Goal: Task Accomplishment & Management: Complete application form

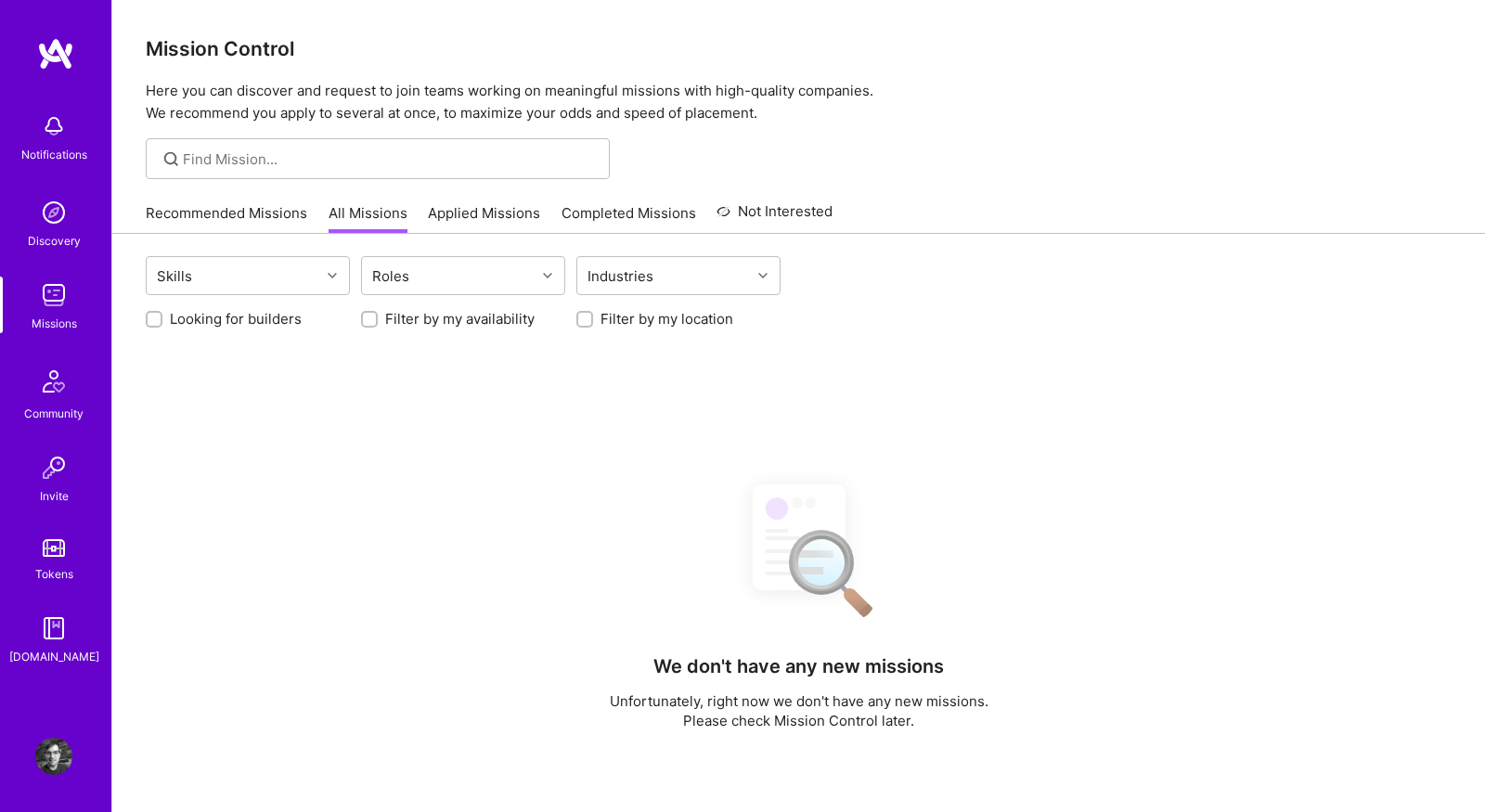
scroll to position [189, 0]
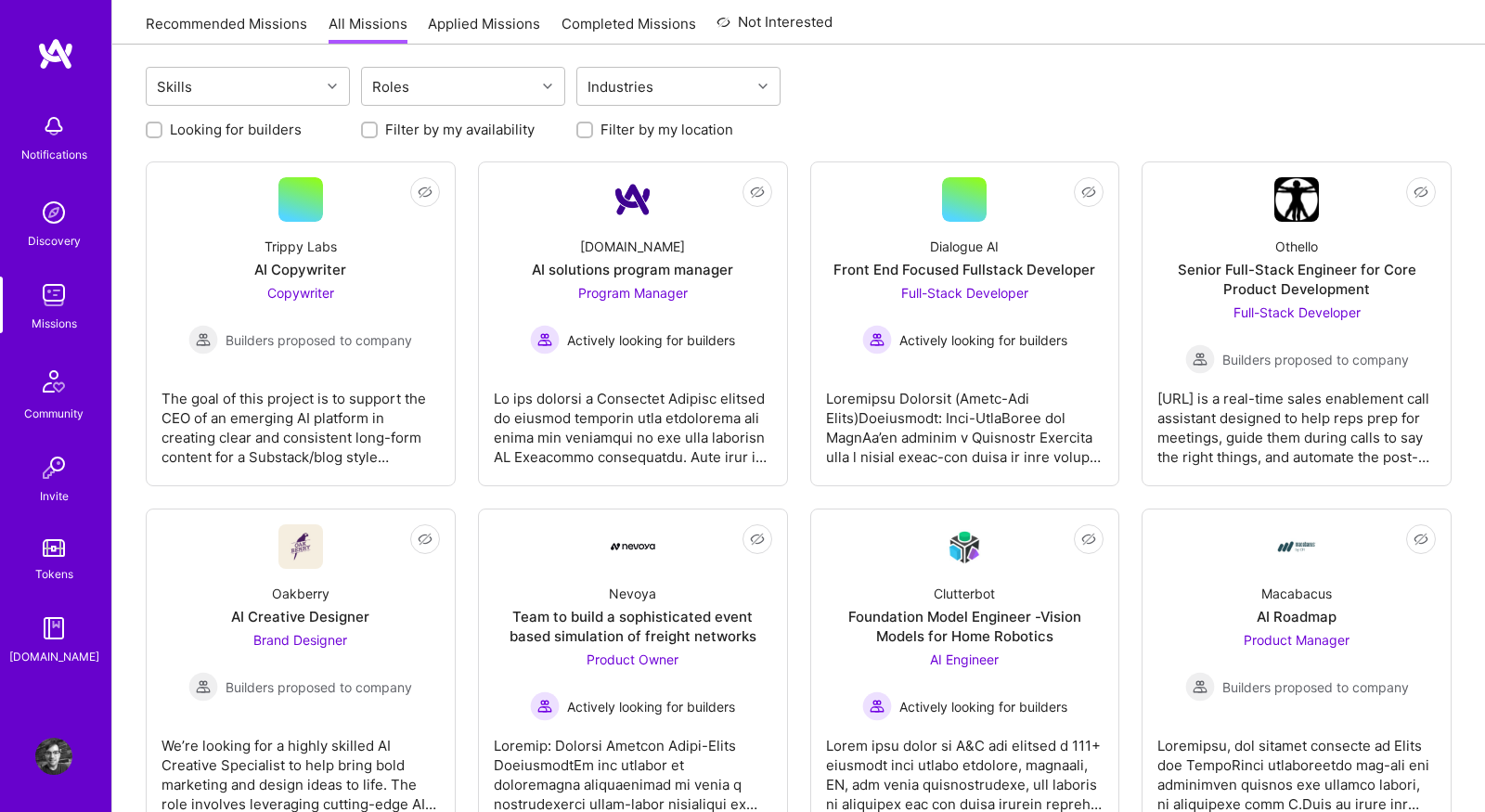
scroll to position [189, 0]
click at [197, 22] on link "Recommended Missions" at bounding box center [226, 29] width 161 height 30
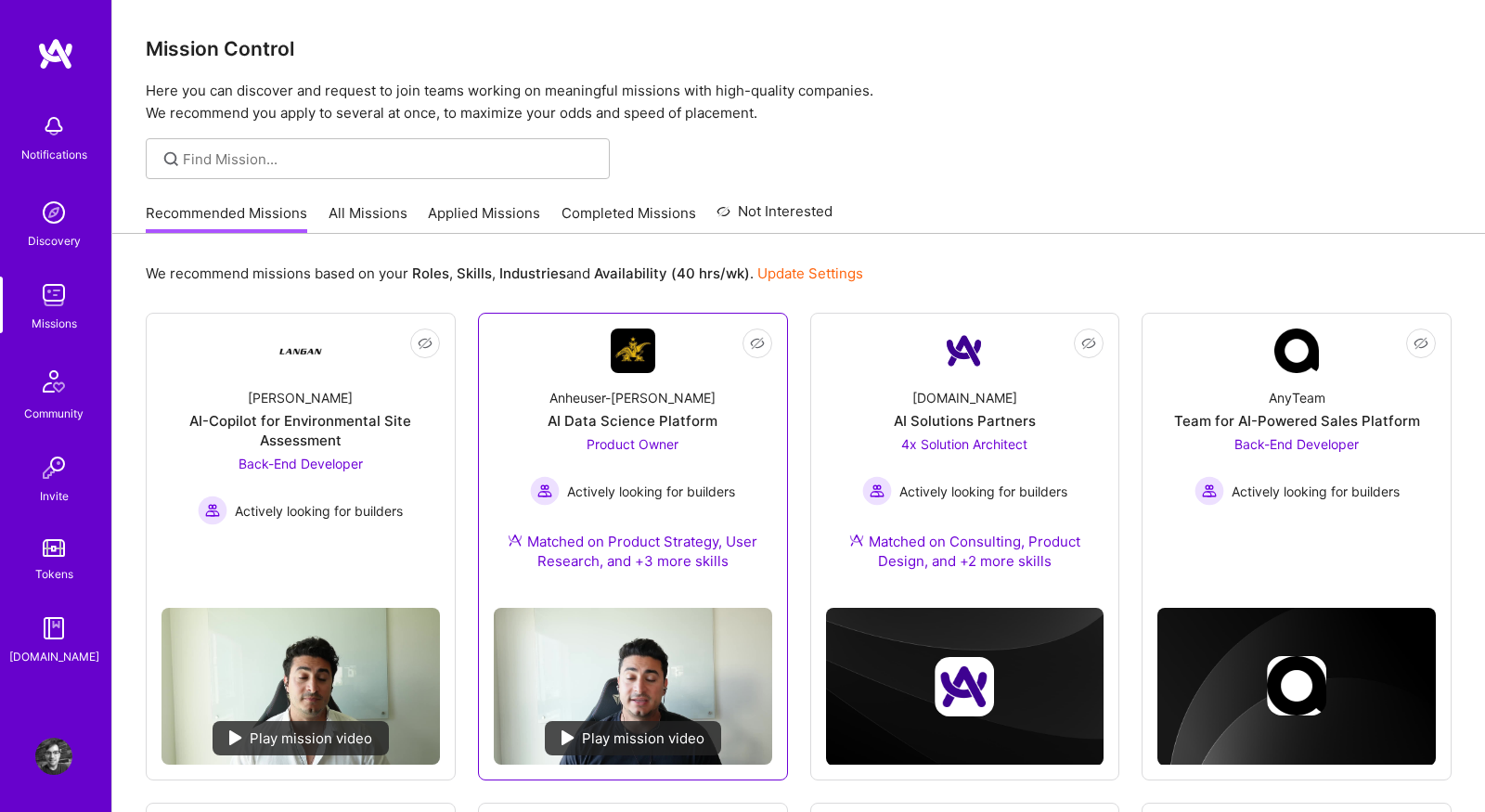
click at [519, 371] on link "Not Interested Anheuser-Busch AI Data Science Platform Product Owner Actively l…" at bounding box center [632, 460] width 278 height 264
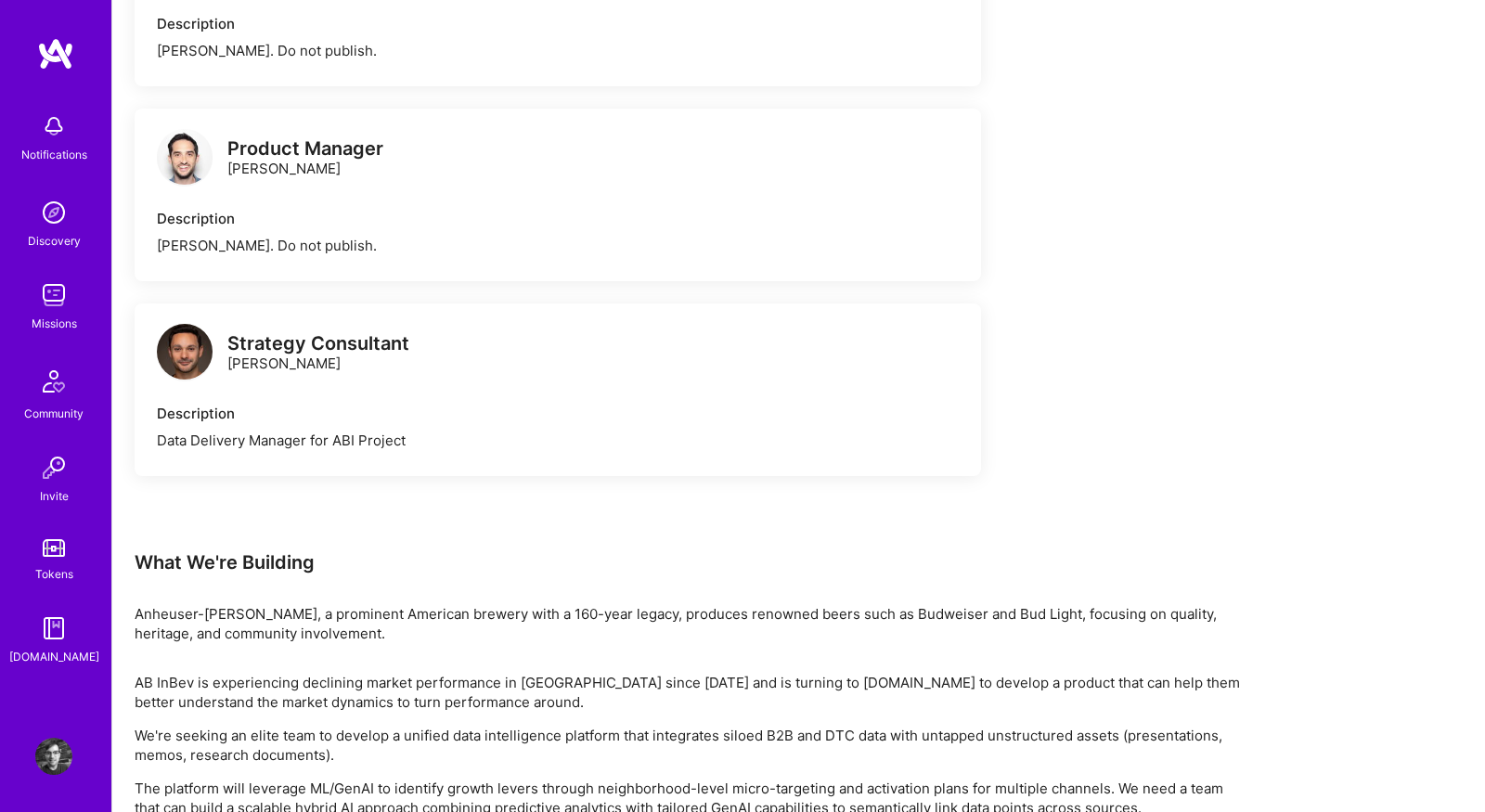
scroll to position [1405, 0]
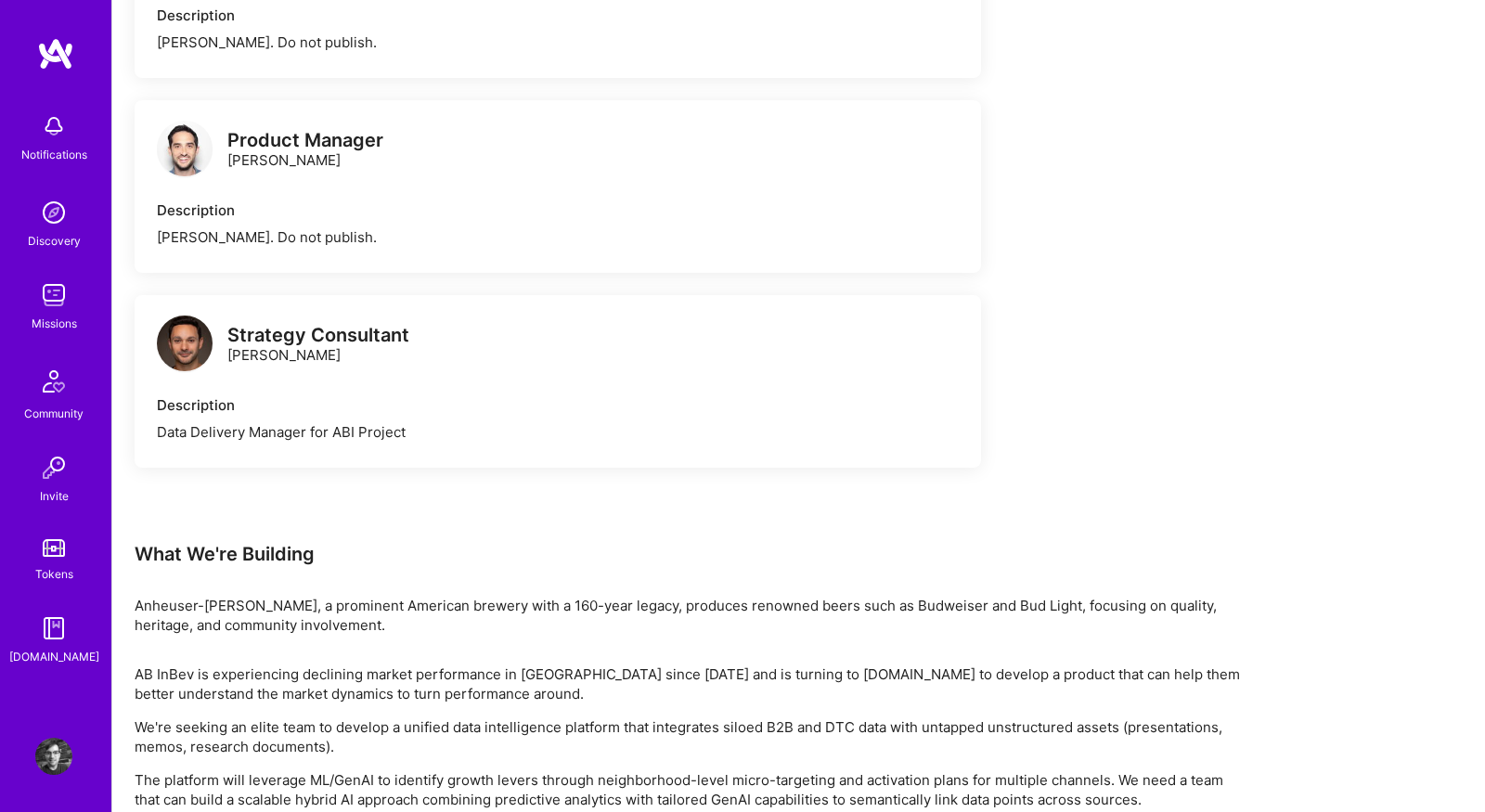
click at [179, 158] on img at bounding box center [184, 148] width 56 height 56
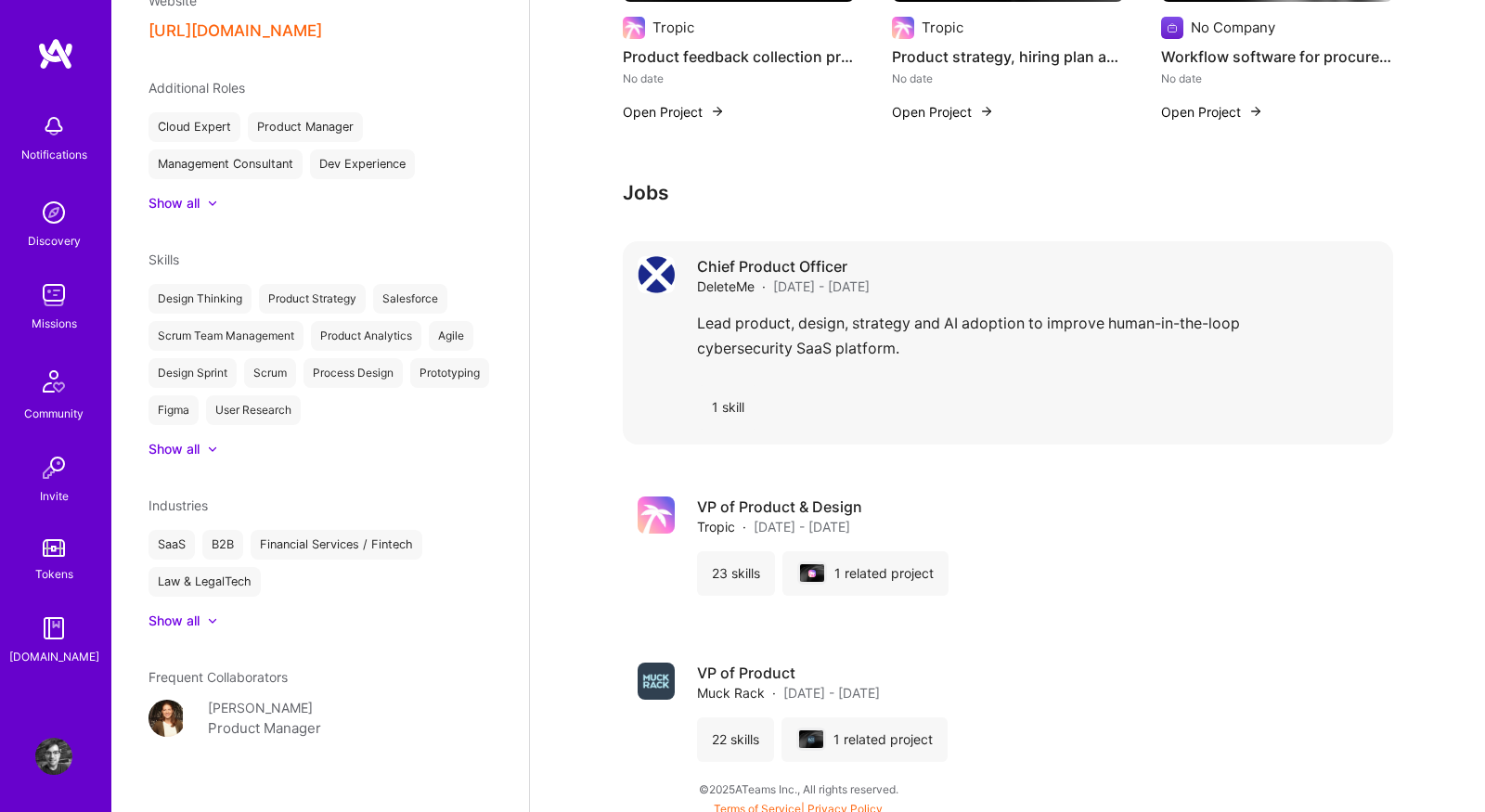
scroll to position [1331, 0]
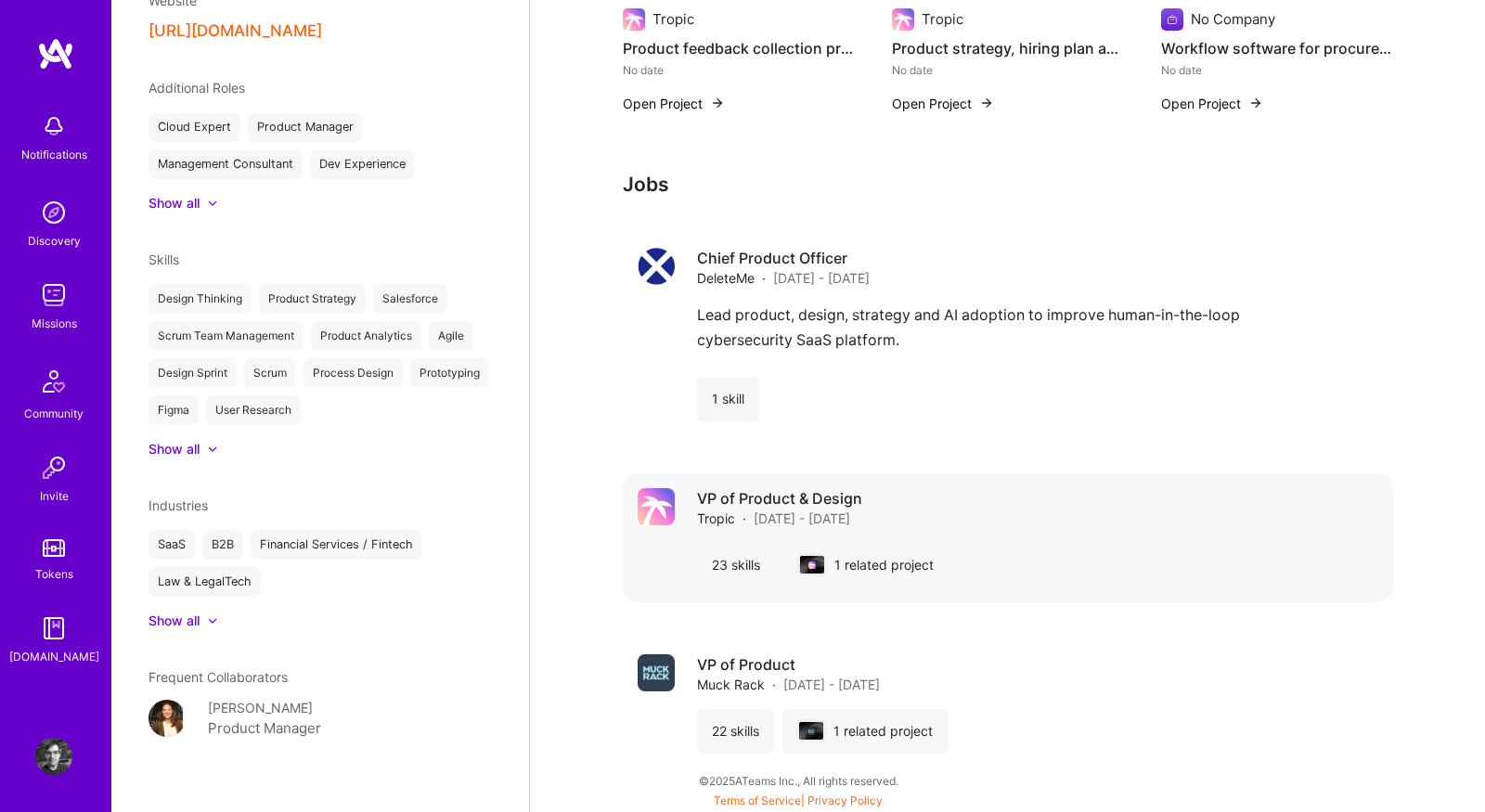
click at [1116, 485] on div "VP of Product & Design Tropic · Feb 2021 - Feb 2023 23 skills 1 related project" at bounding box center [1007, 537] width 770 height 129
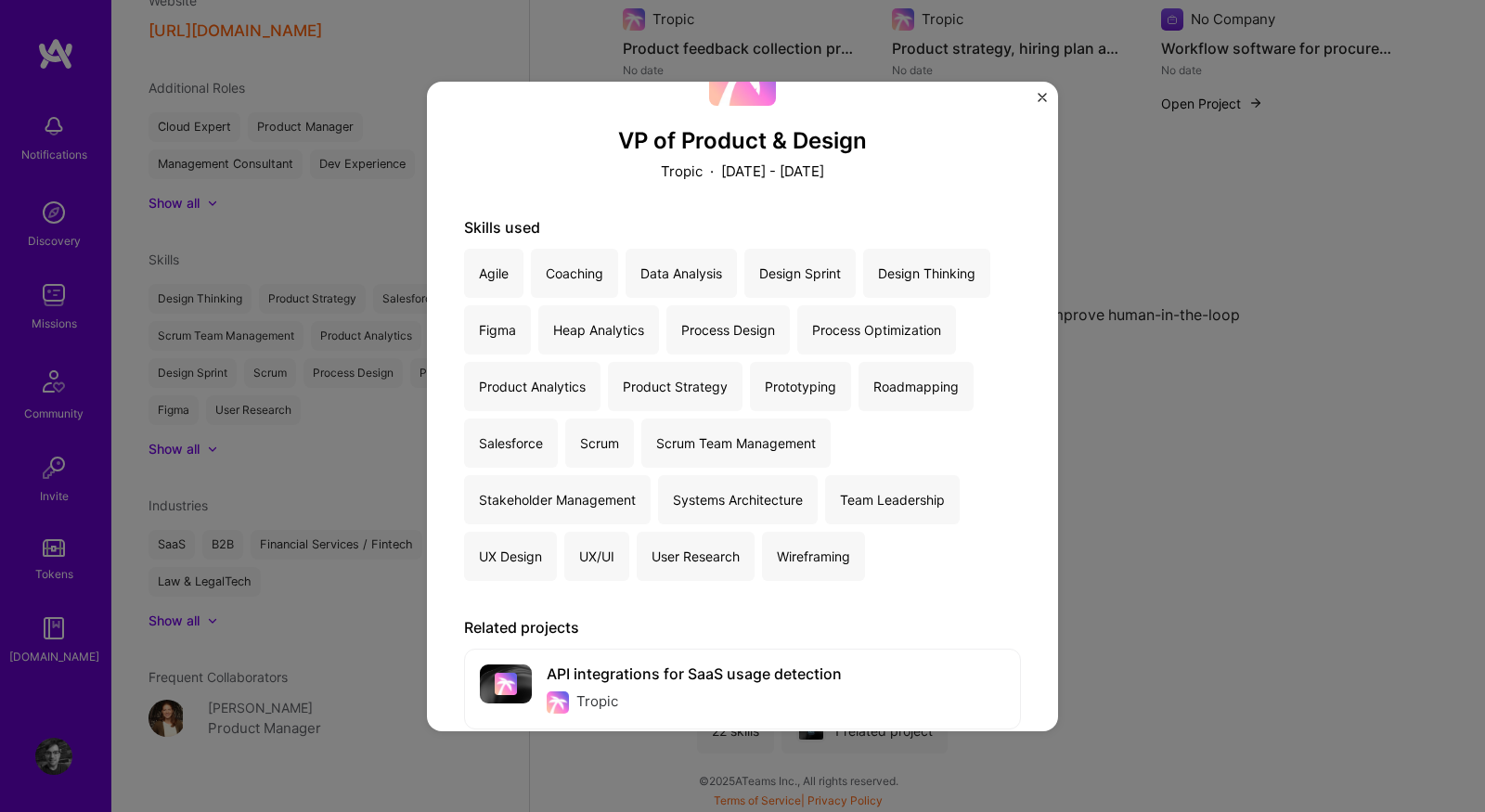
scroll to position [122, 0]
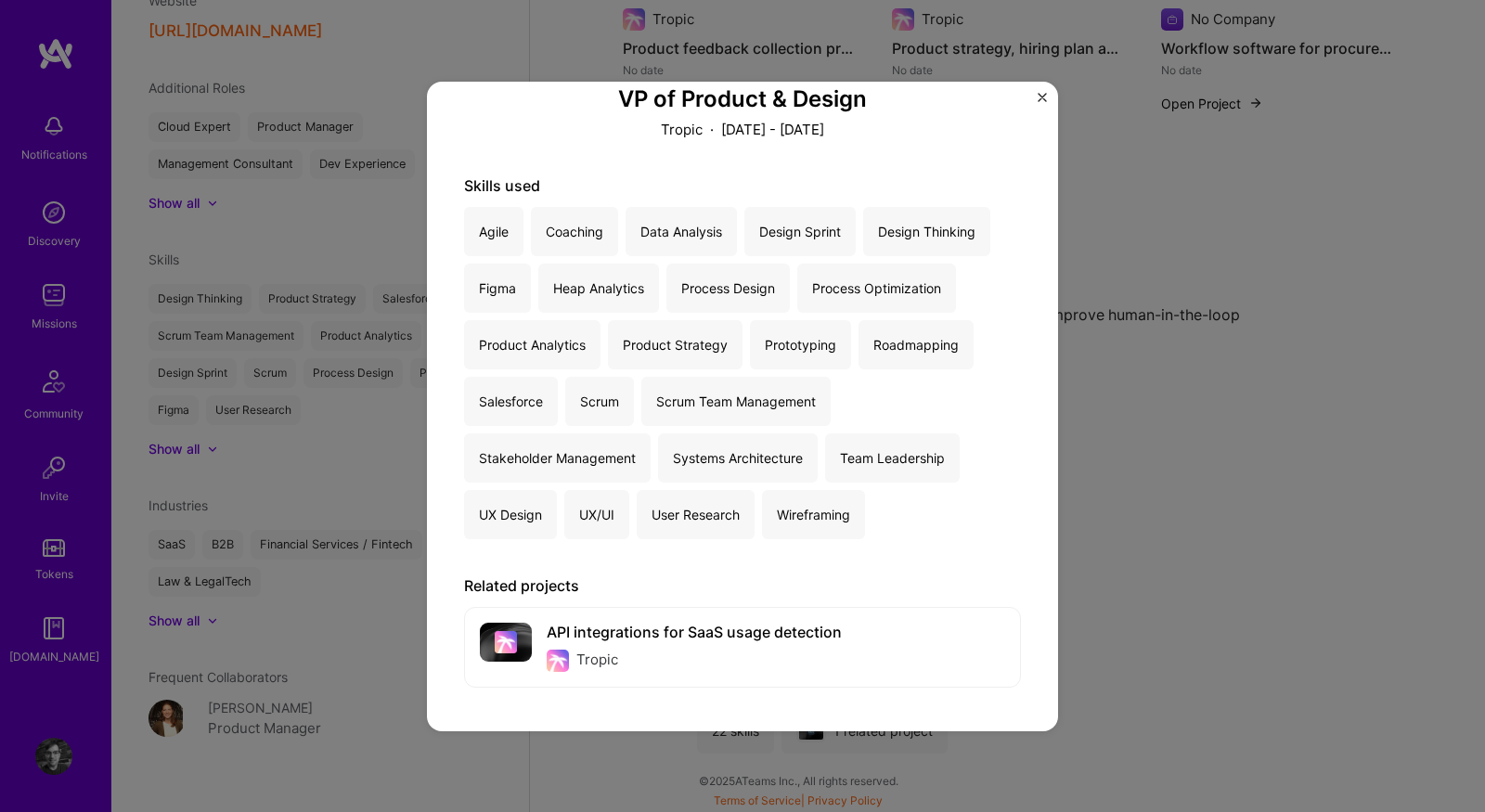
click at [1331, 461] on div "VP of Product & Design Tropic · February 2021 - February 2023 Skills used Agile…" at bounding box center [742, 406] width 1485 height 812
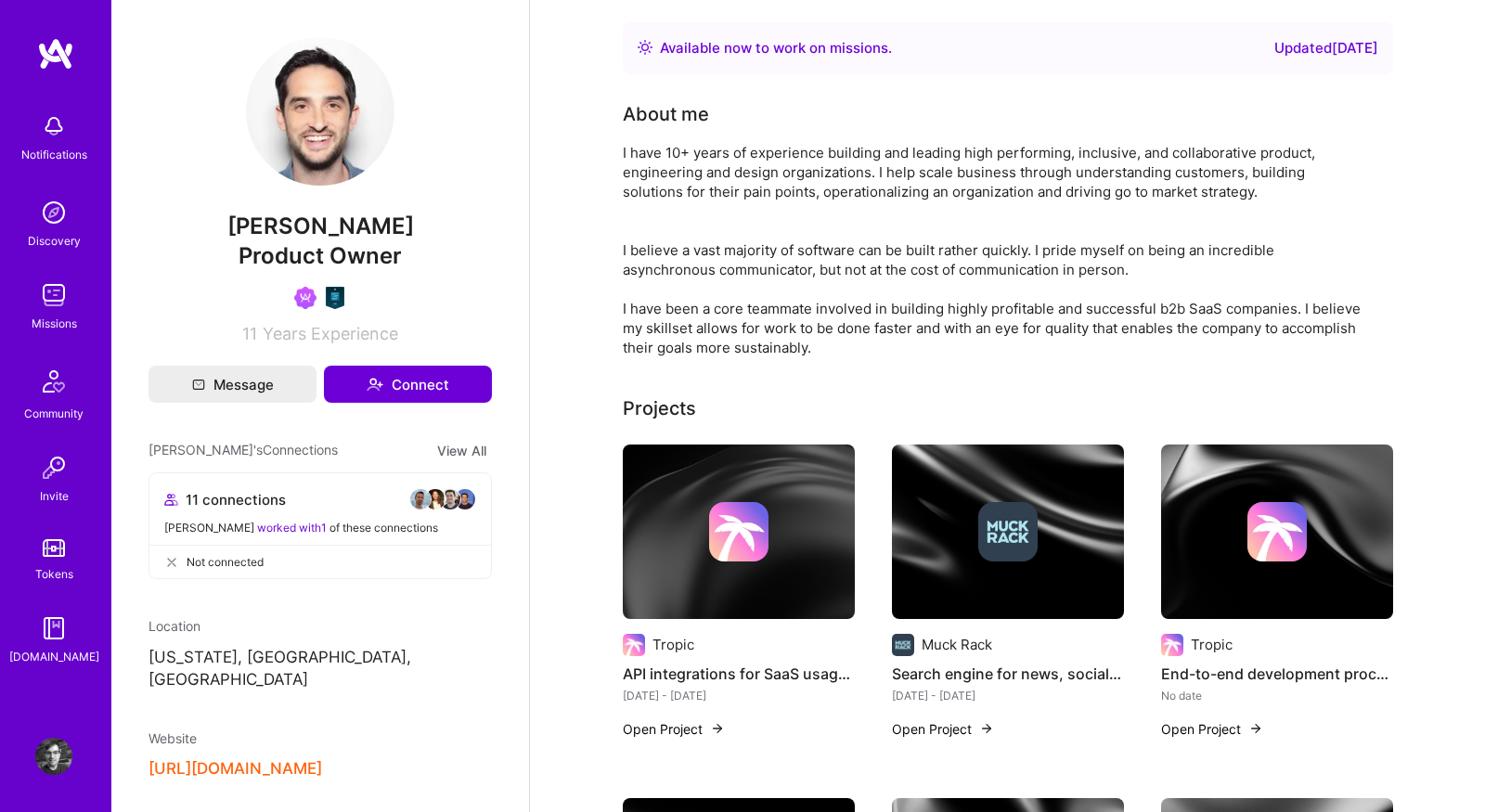
scroll to position [1331, 0]
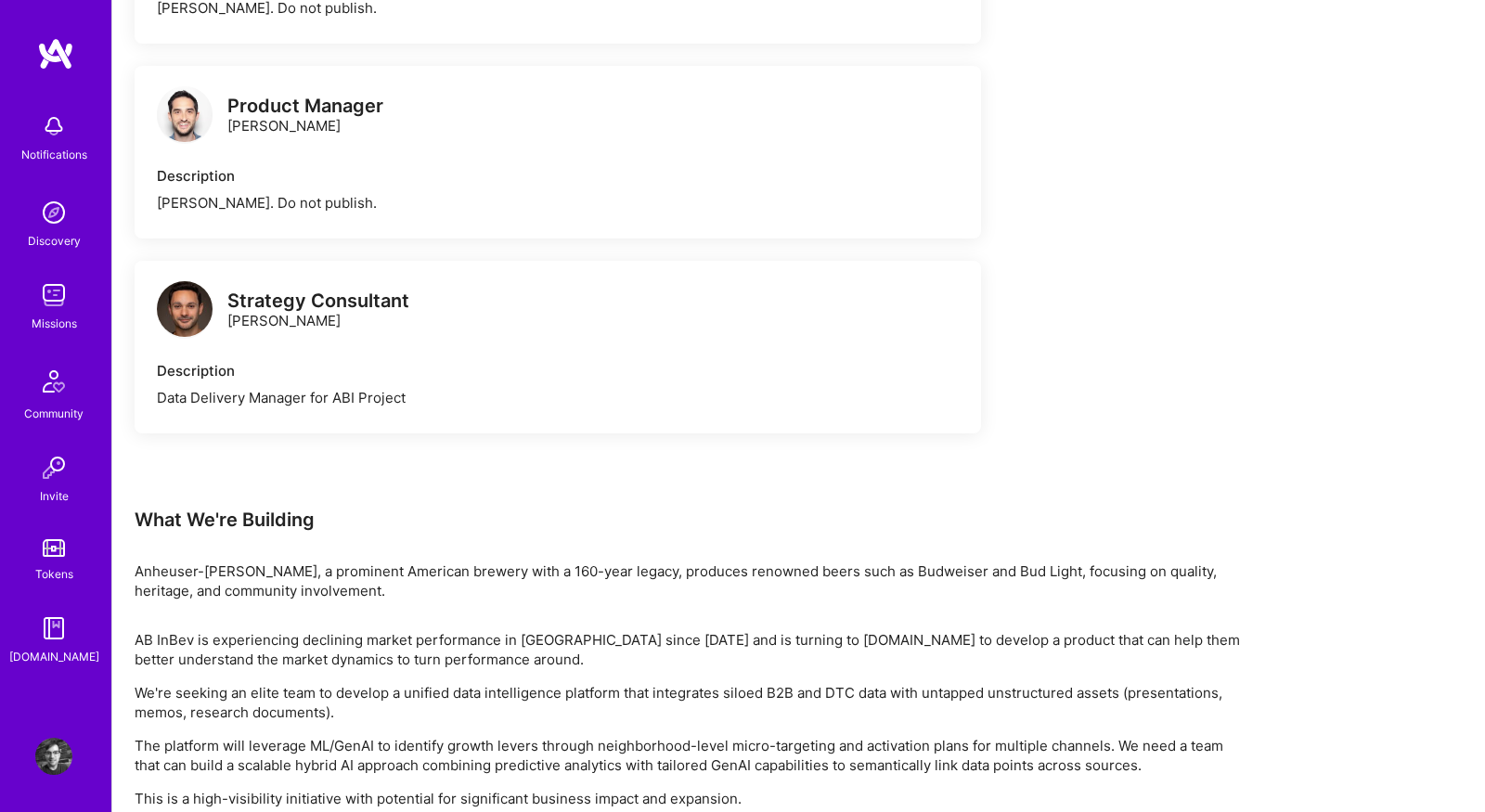
scroll to position [1439, 0]
click at [186, 313] on img at bounding box center [184, 308] width 56 height 56
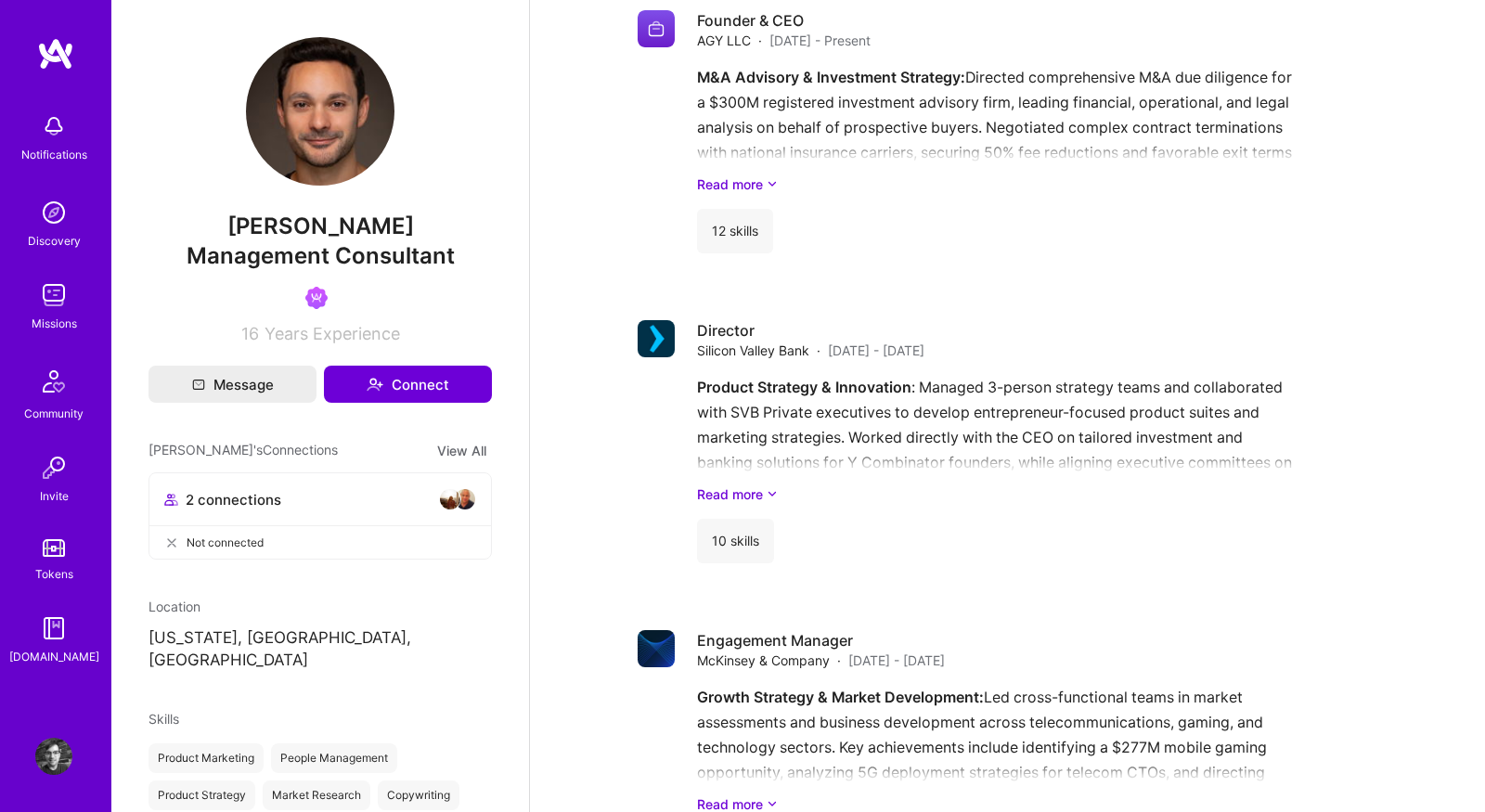
scroll to position [913, 0]
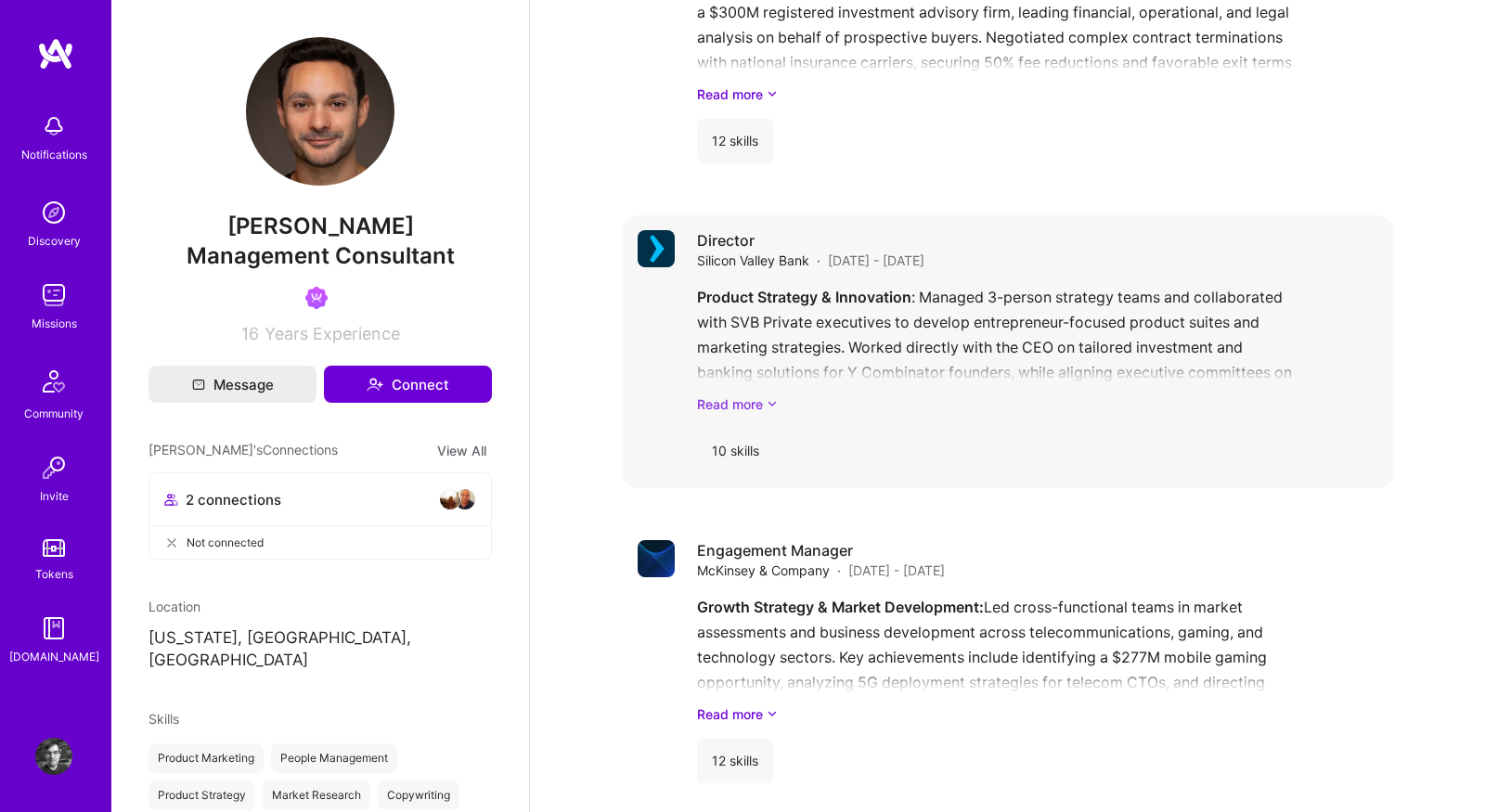
click at [758, 400] on link "Read more" at bounding box center [1038, 404] width 682 height 20
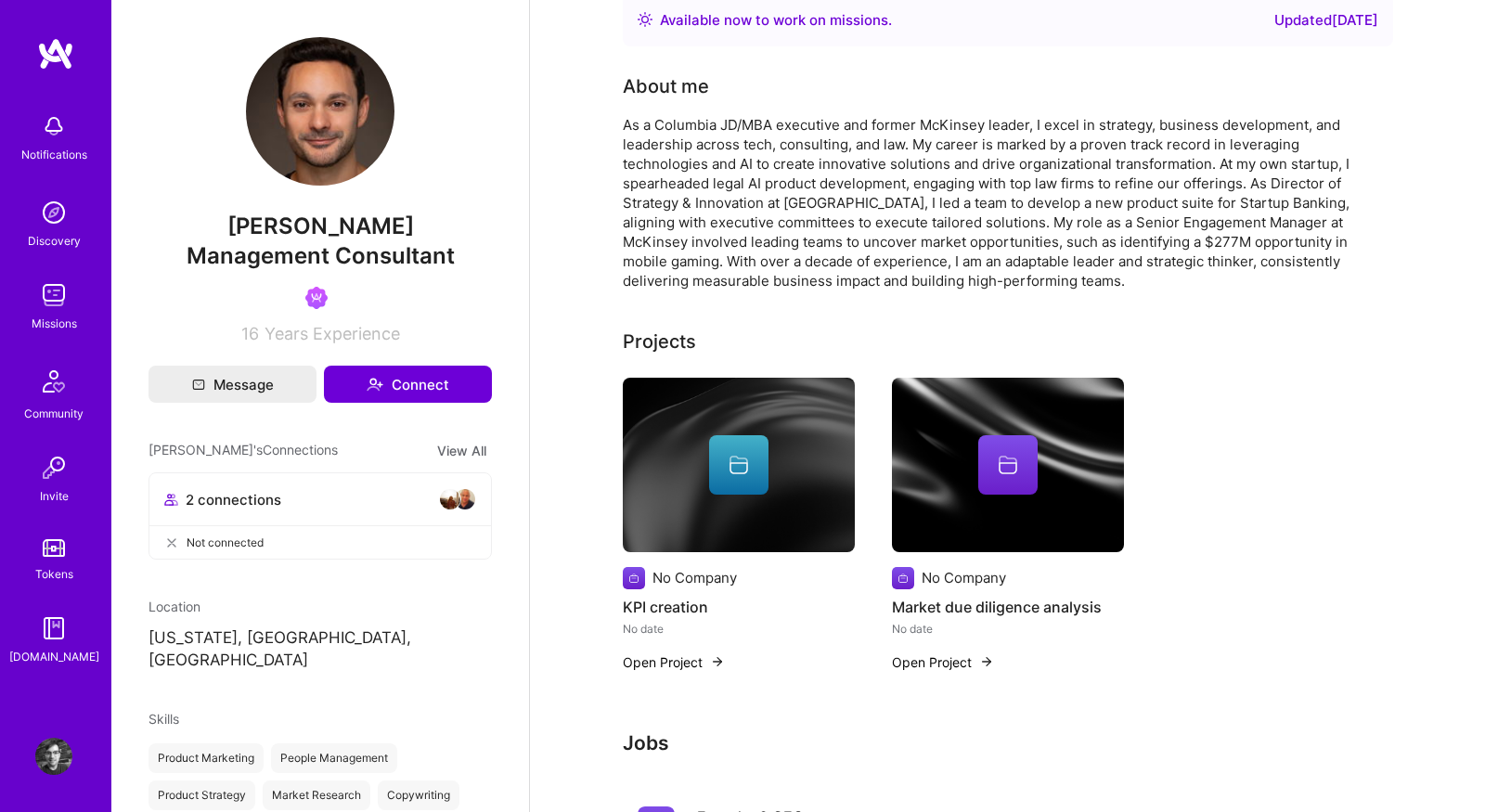
scroll to position [0, 0]
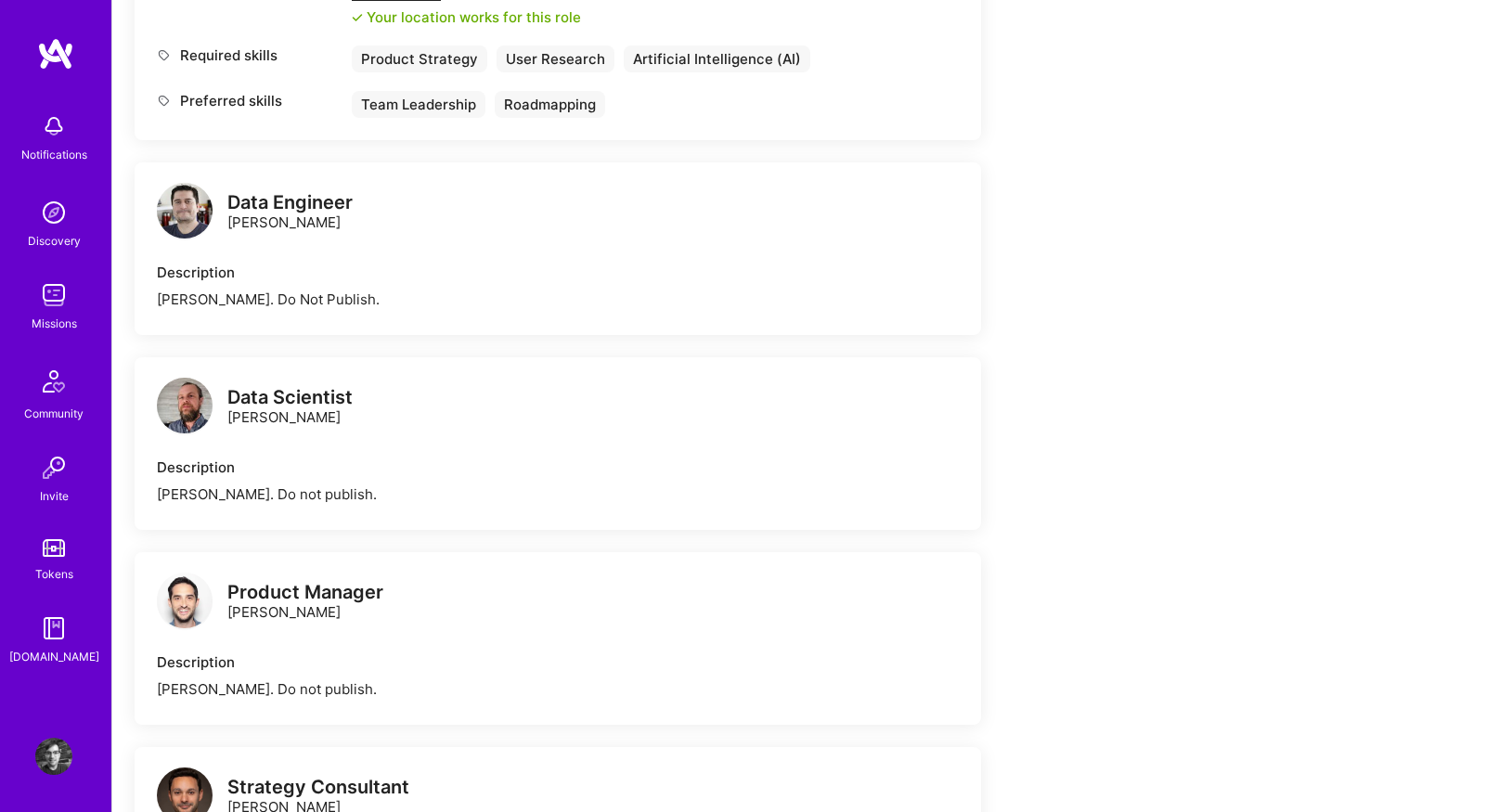
scroll to position [958, 0]
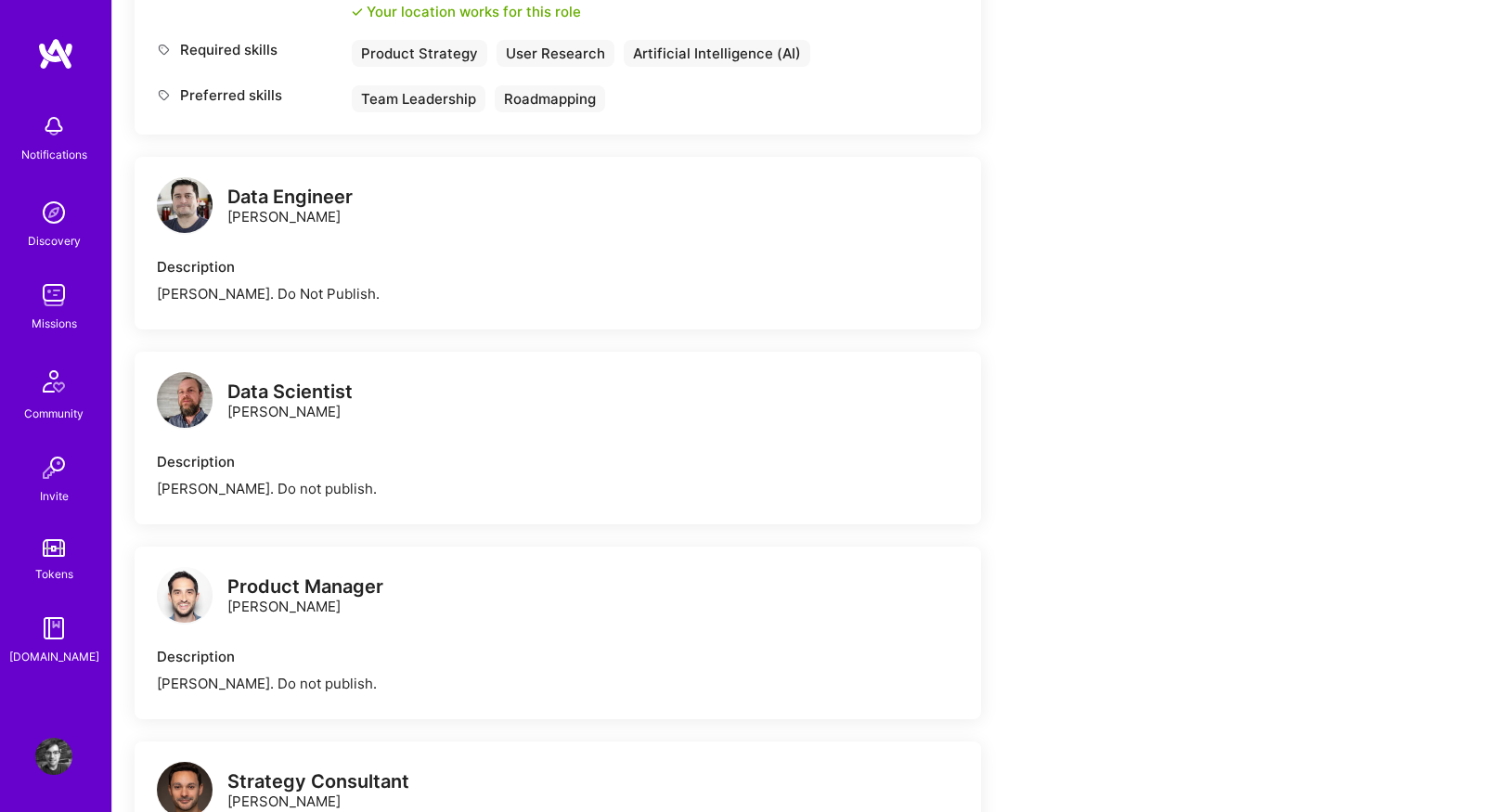
click at [169, 397] on img at bounding box center [184, 399] width 56 height 56
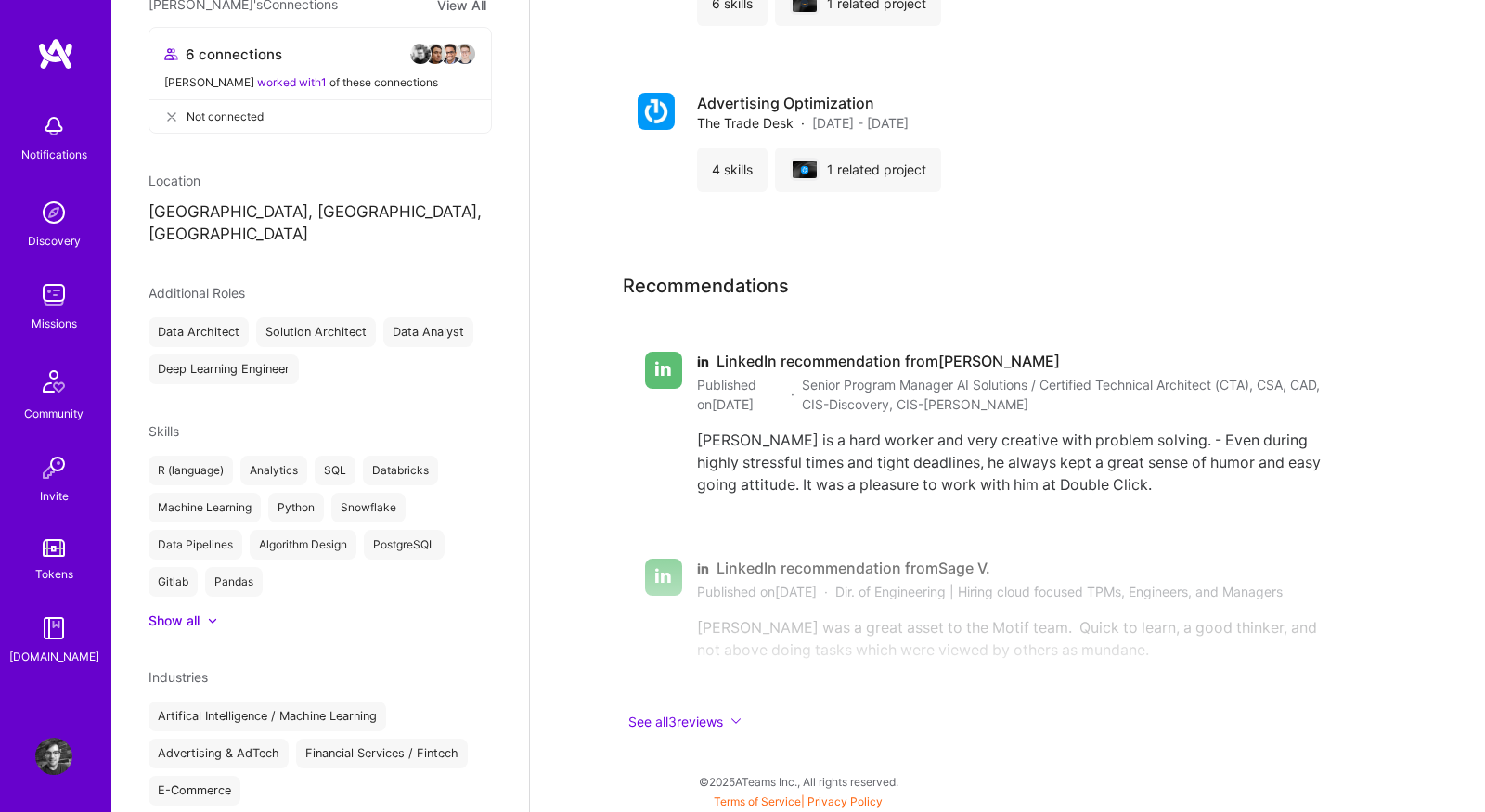
scroll to position [680, 0]
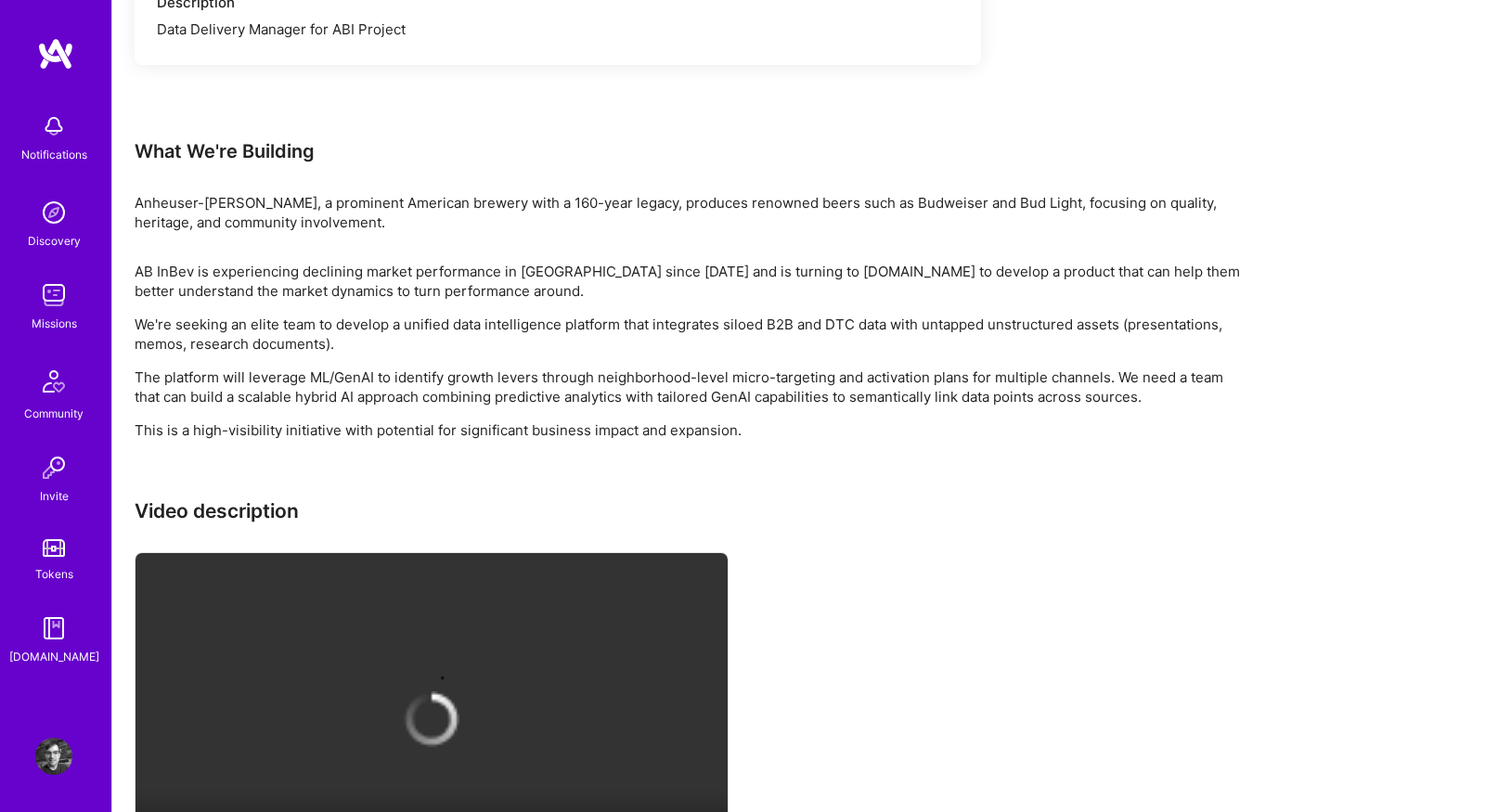
scroll to position [958, 0]
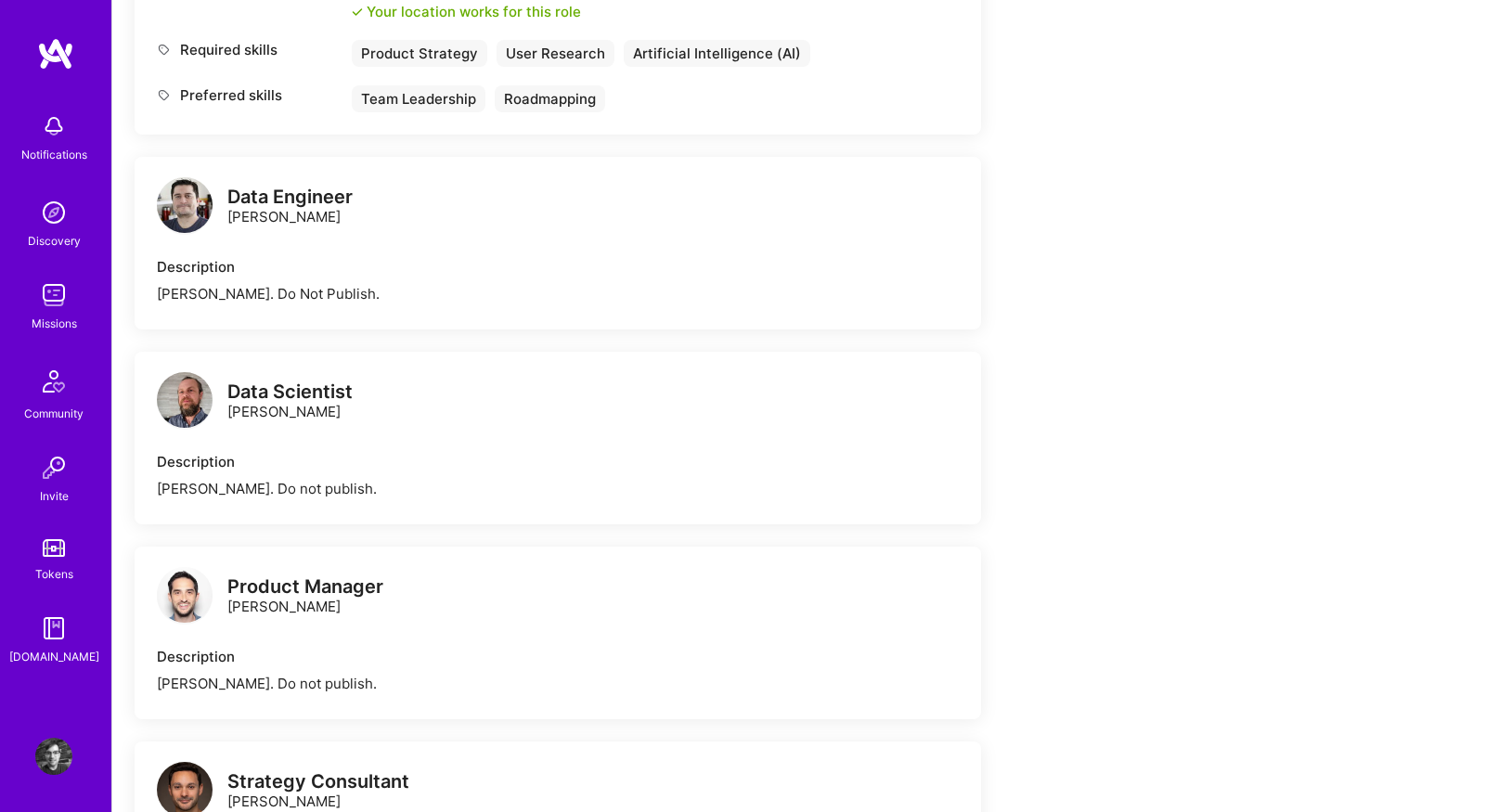
click at [179, 203] on img at bounding box center [184, 204] width 56 height 56
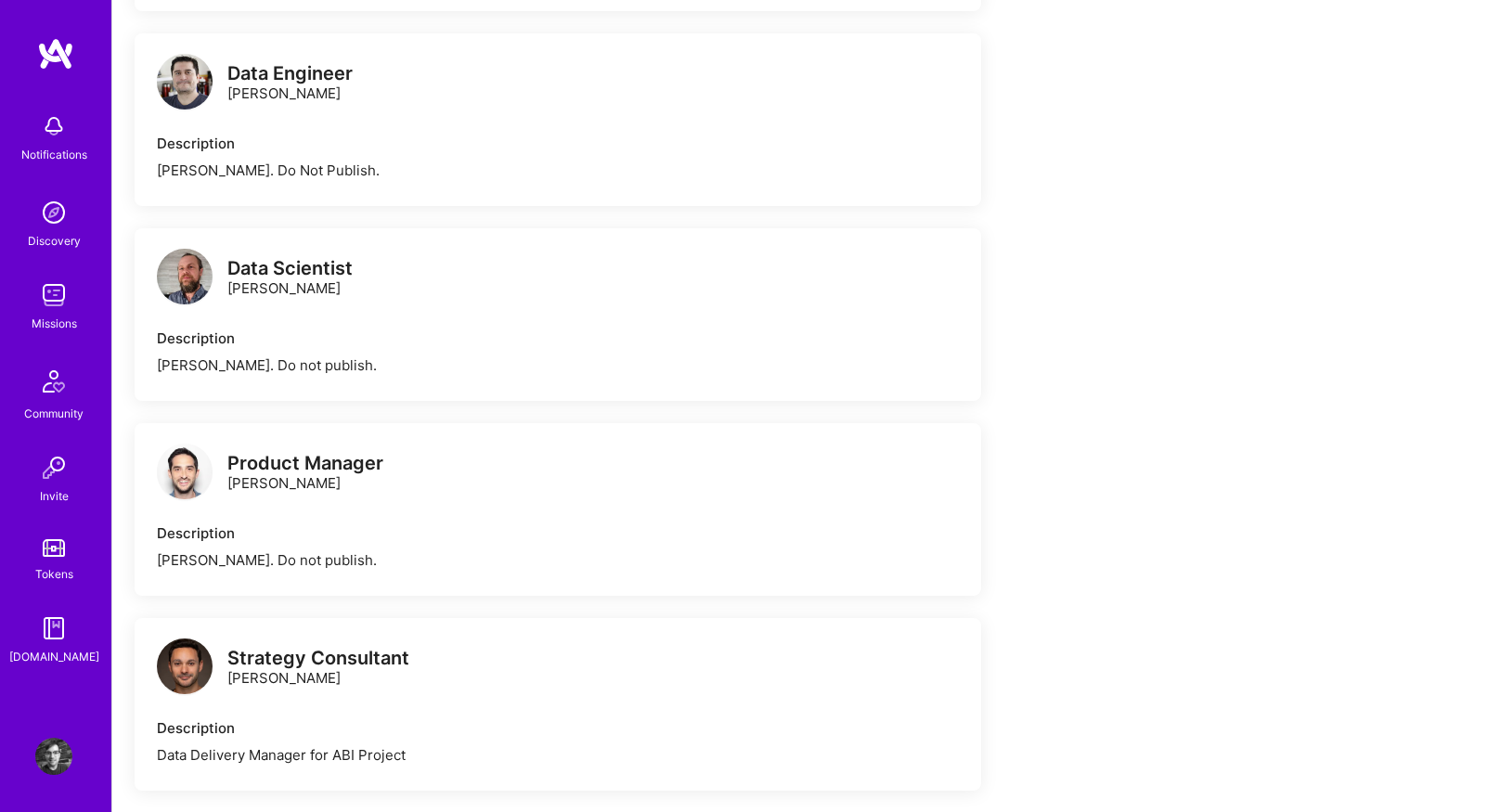
scroll to position [1083, 0]
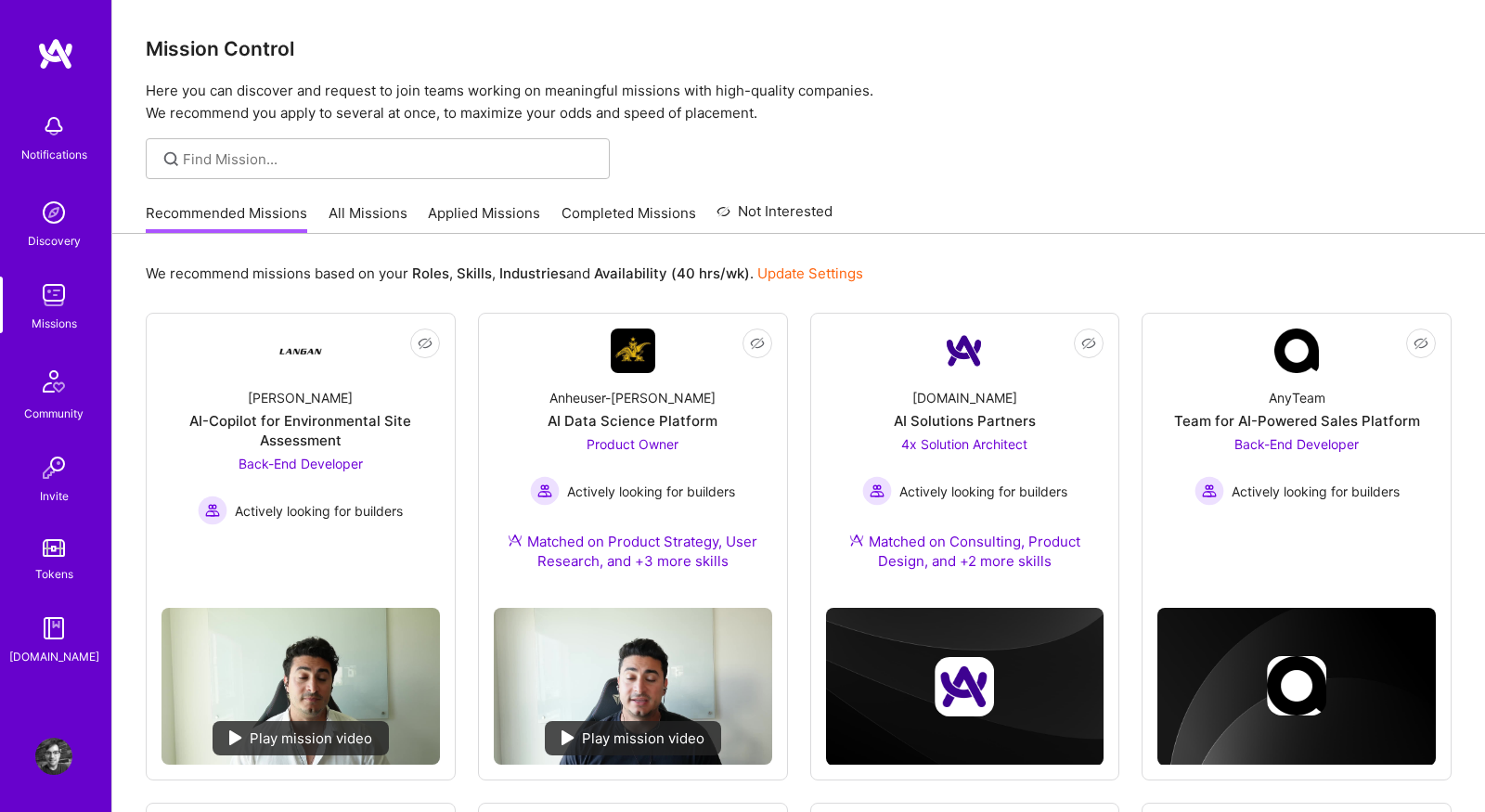
click at [364, 221] on link "All Missions" at bounding box center [368, 218] width 79 height 30
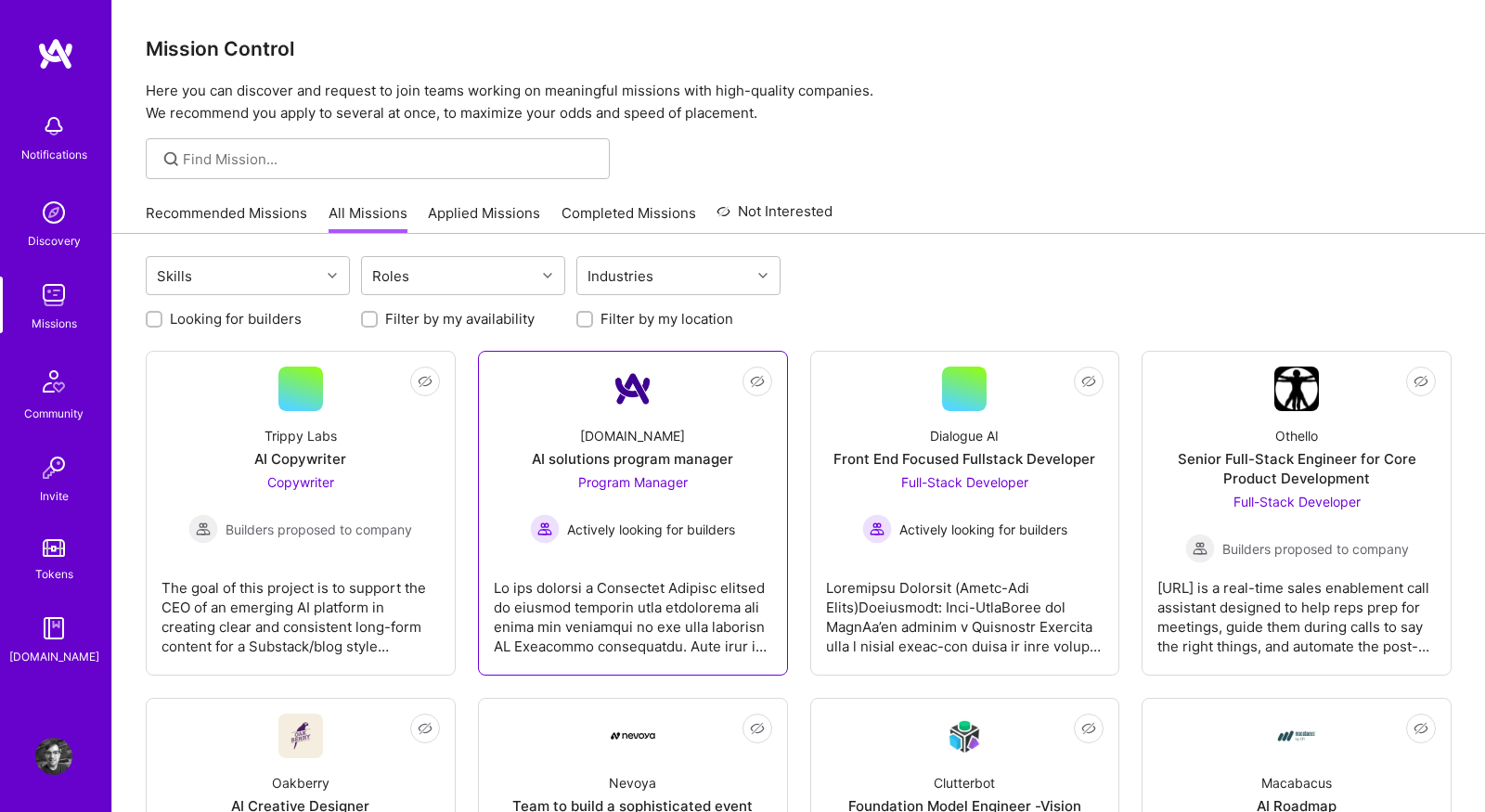
click at [537, 419] on div "A.Team AI solutions program manager Program Manager Actively looking for builde…" at bounding box center [632, 477] width 278 height 133
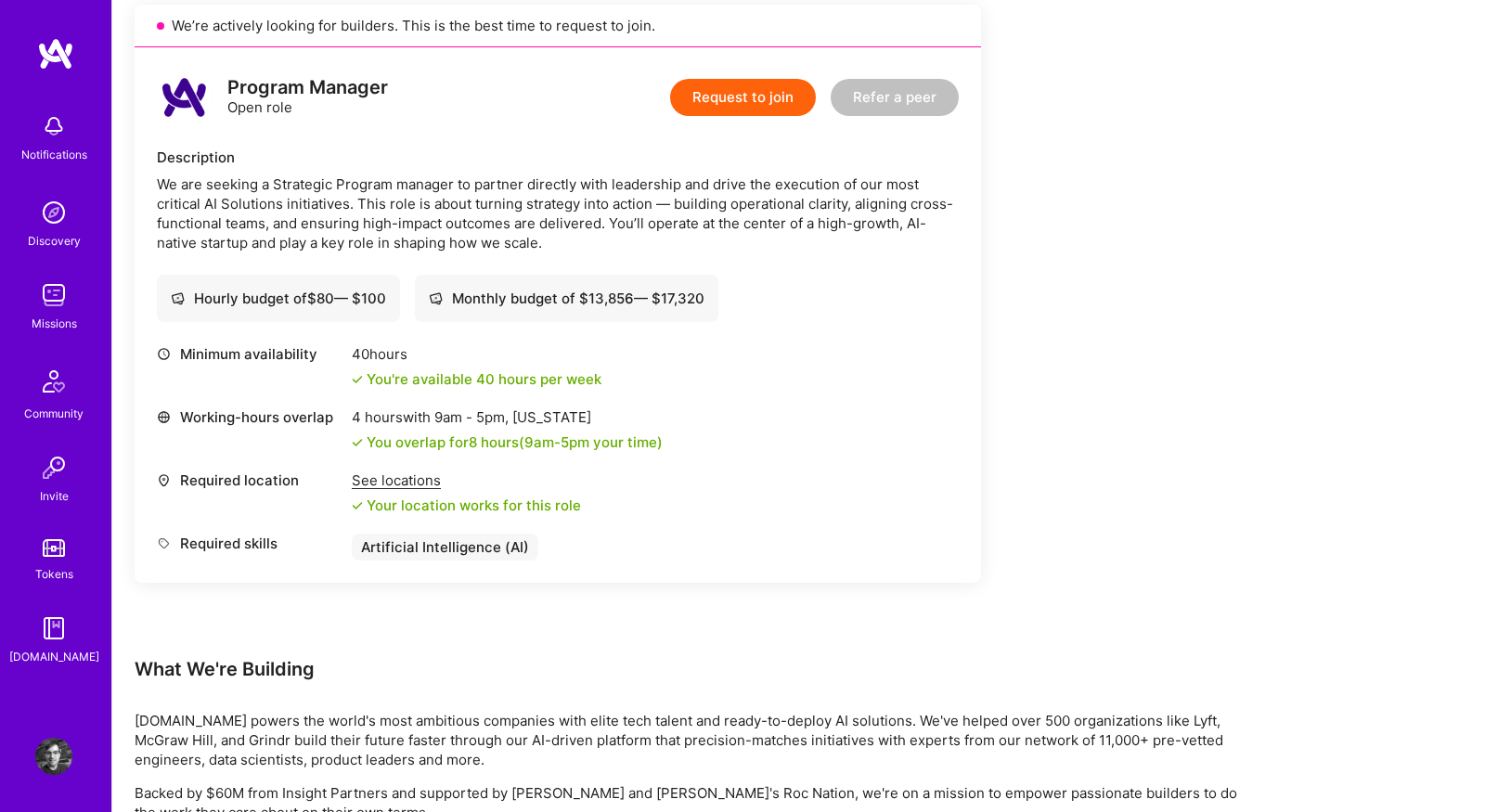
scroll to position [476, 0]
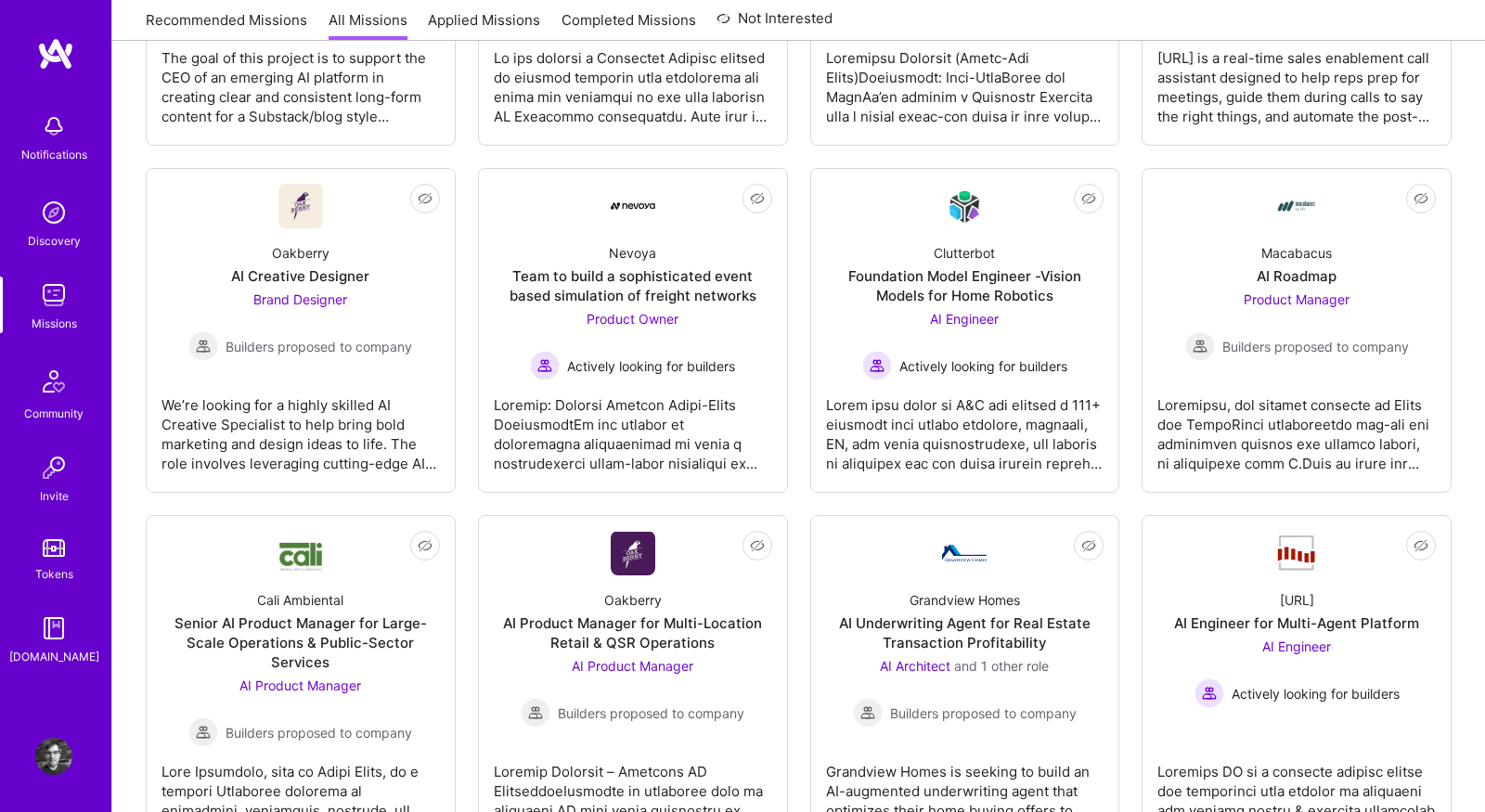
scroll to position [531, 0]
click at [1185, 216] on link "Not Interested Macabacus AI Roadmap Product Manager Builders proposed to company" at bounding box center [1296, 329] width 278 height 293
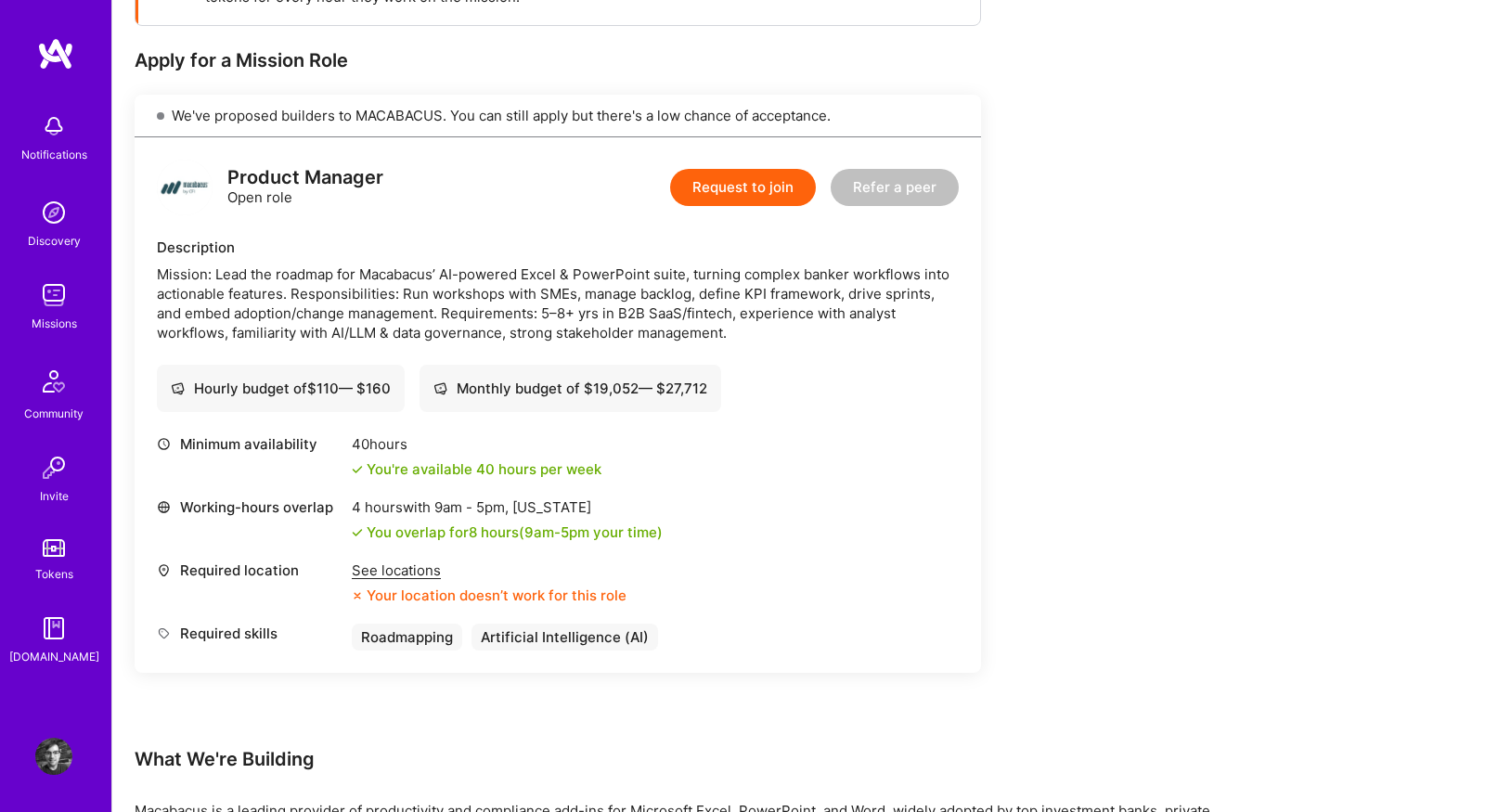
scroll to position [328, 0]
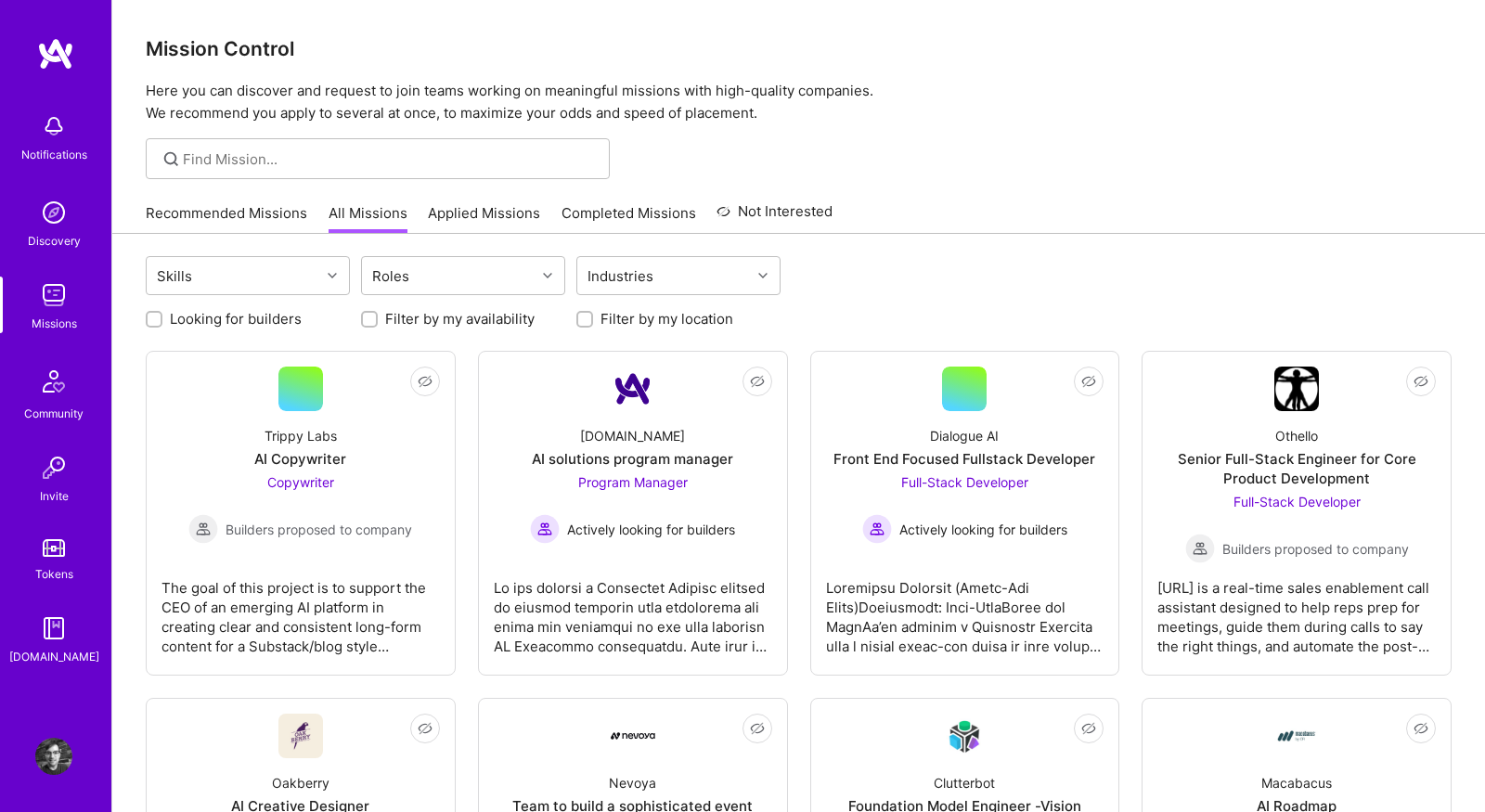
click at [871, 175] on div at bounding box center [798, 159] width 1372 height 41
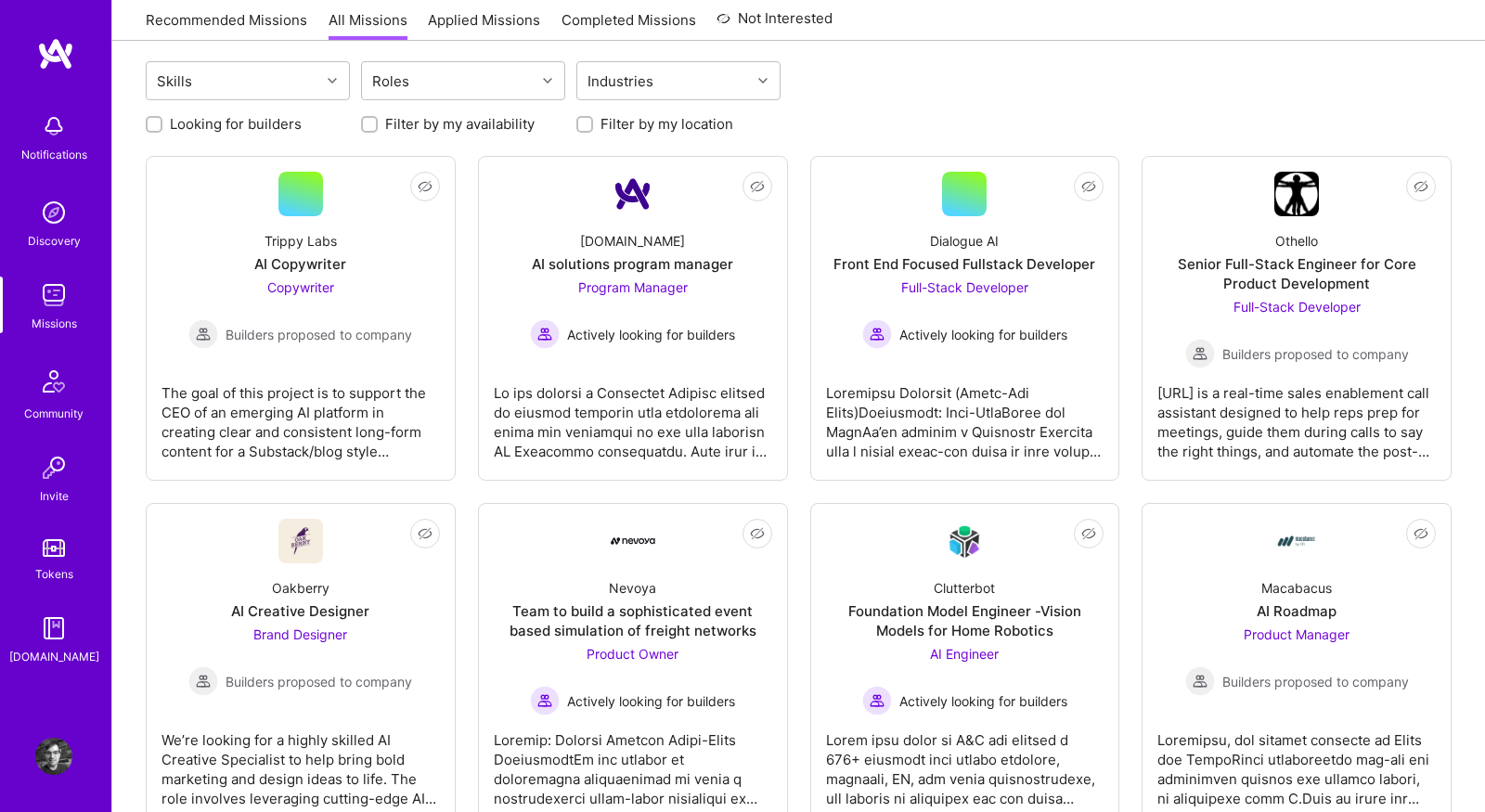
scroll to position [196, 0]
click at [162, 15] on link "Recommended Missions" at bounding box center [226, 25] width 161 height 30
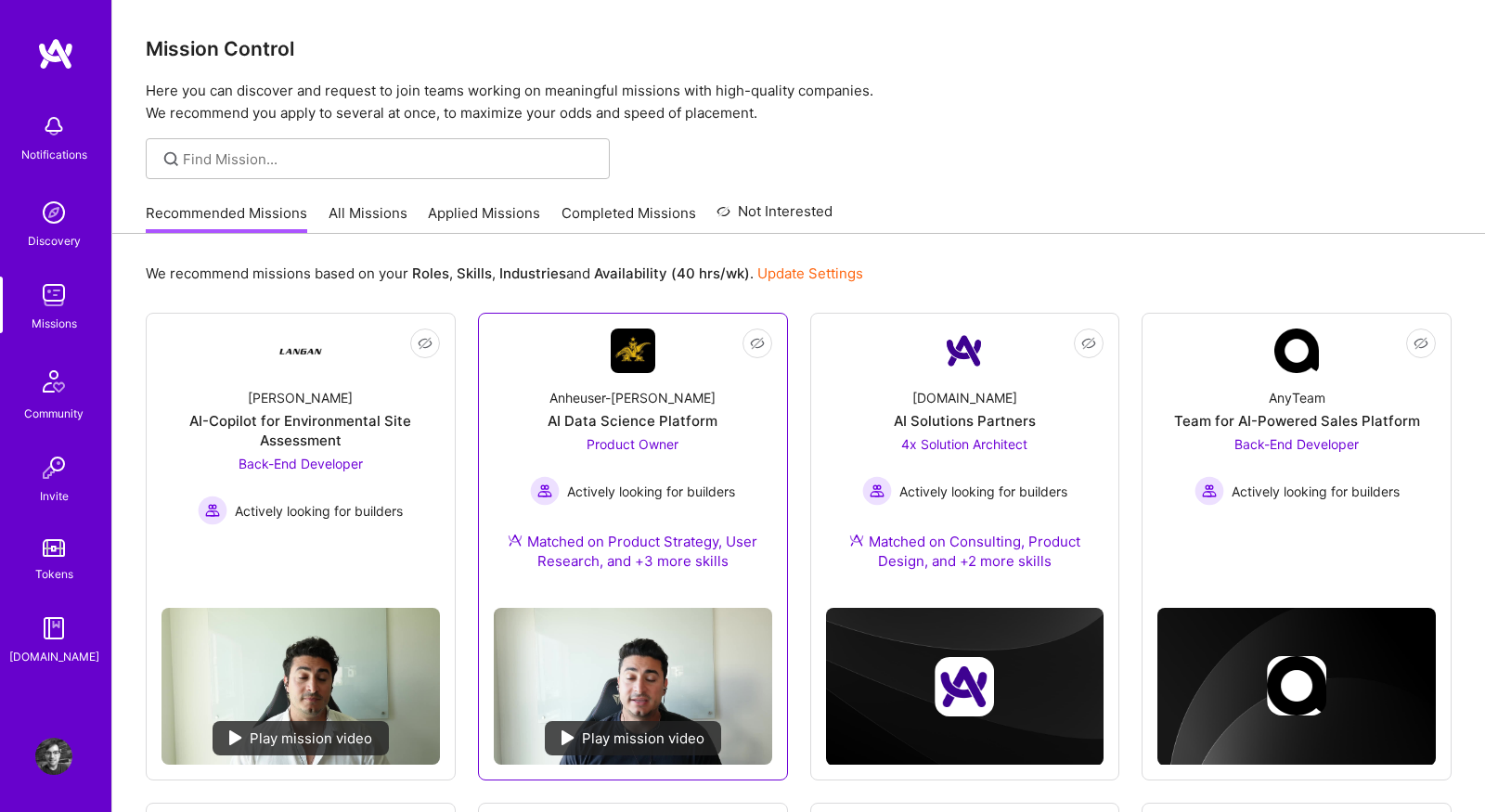
click at [511, 393] on div "Anheuser-Busch AI Data Science Platform Product Owner Actively looking for buil…" at bounding box center [632, 483] width 278 height 220
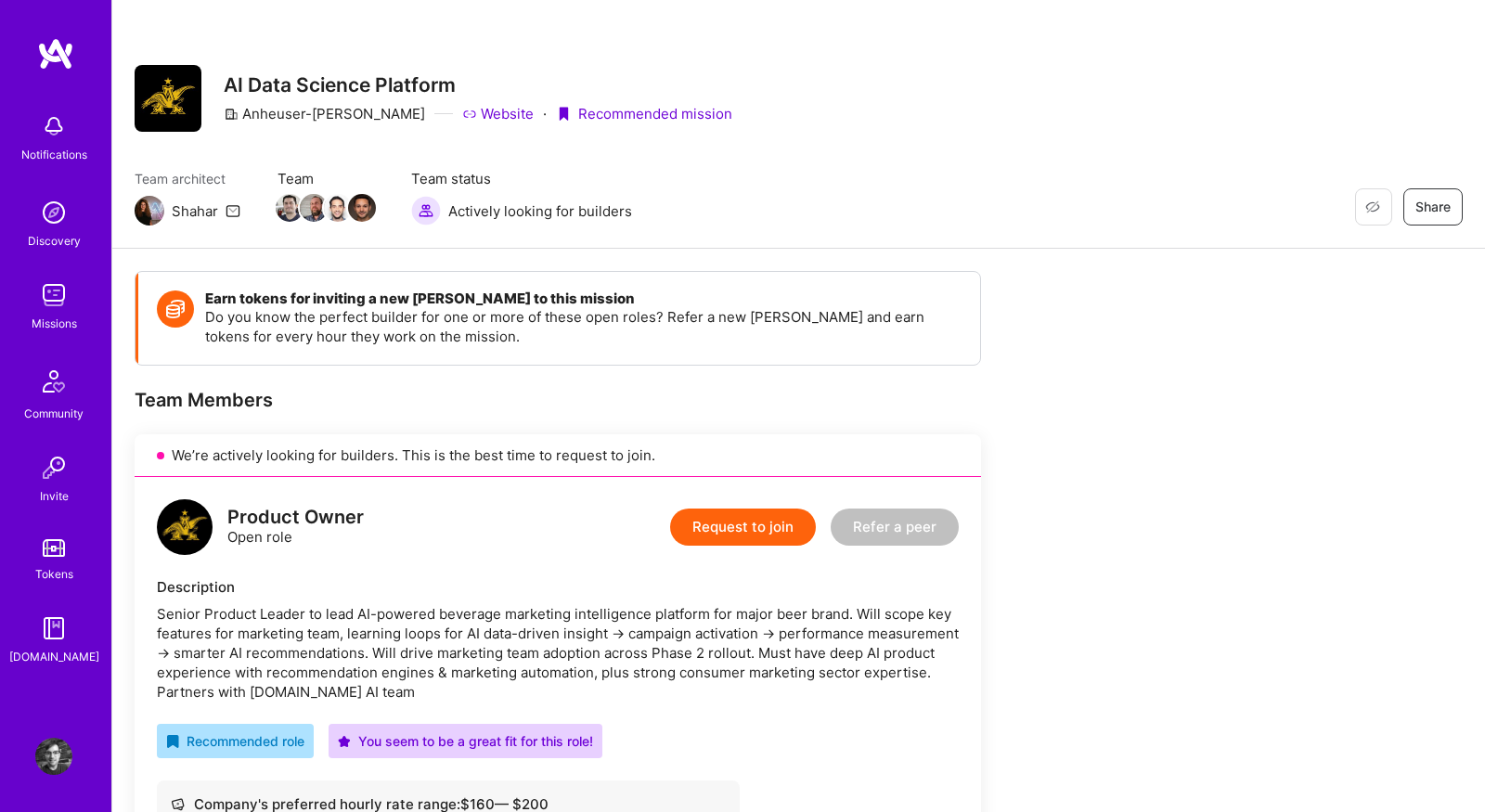
click at [717, 527] on button "Request to join" at bounding box center [742, 527] width 146 height 37
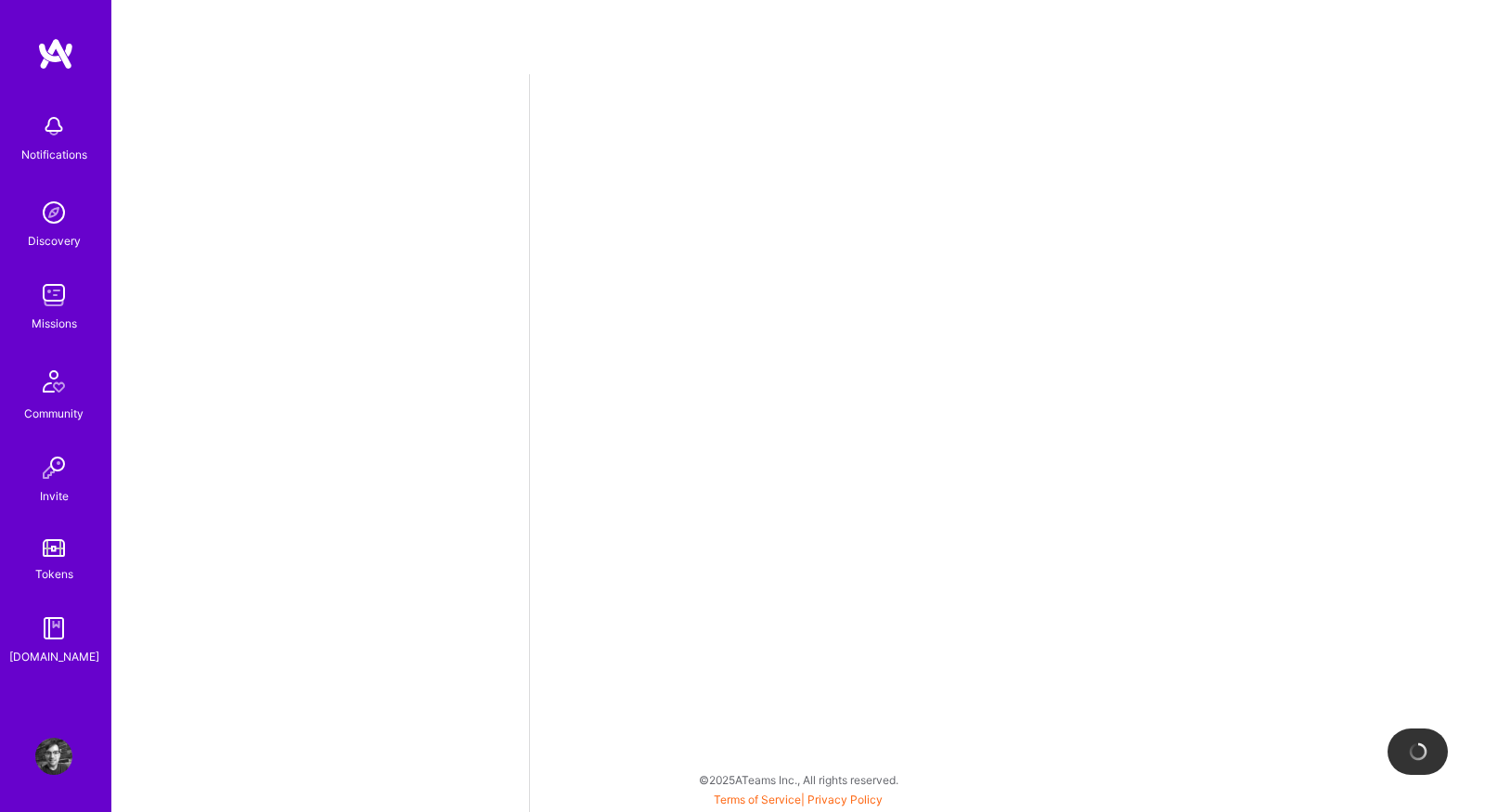
select select "US"
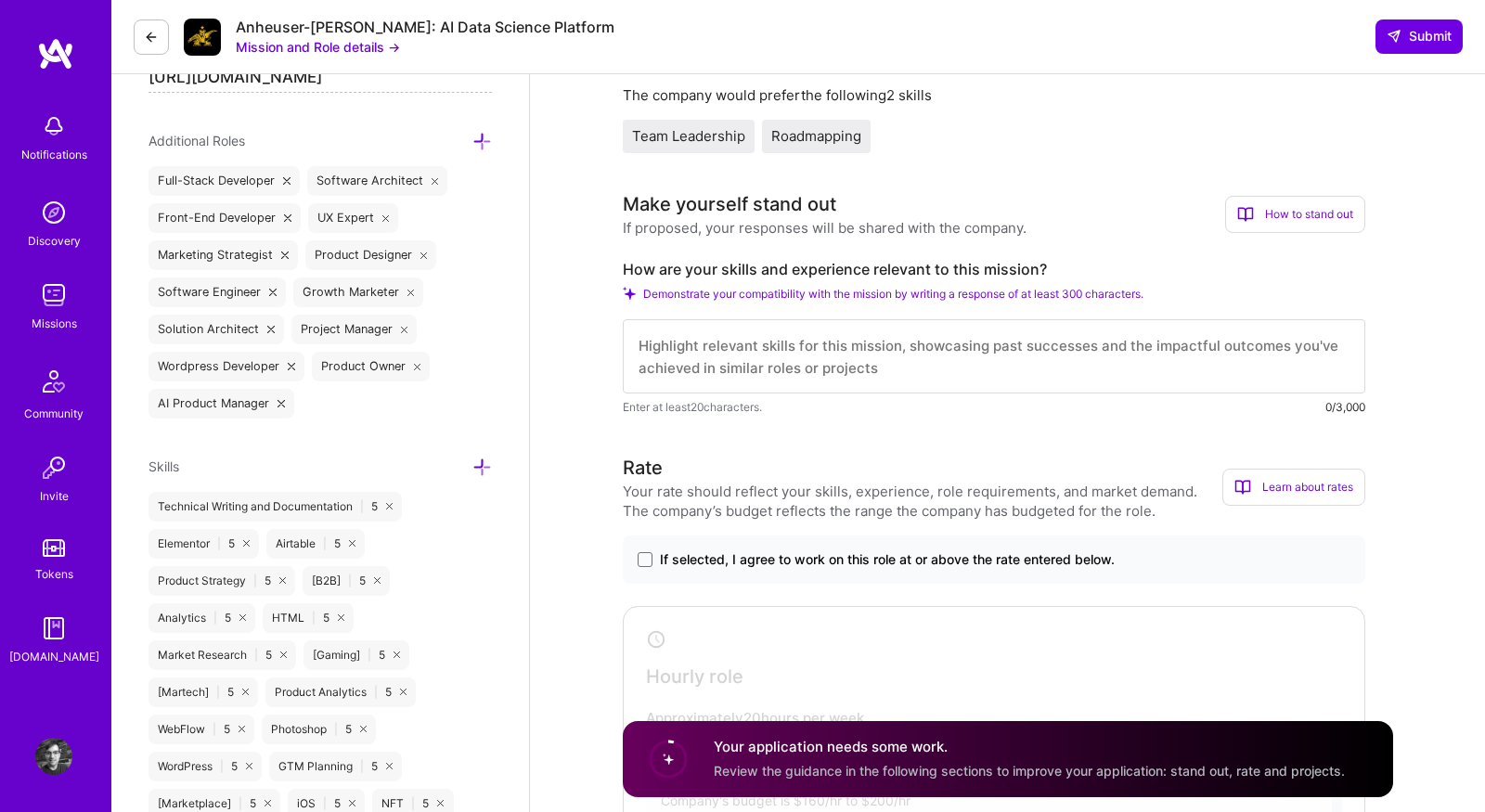
scroll to position [662, 0]
click at [687, 339] on textarea at bounding box center [993, 355] width 742 height 74
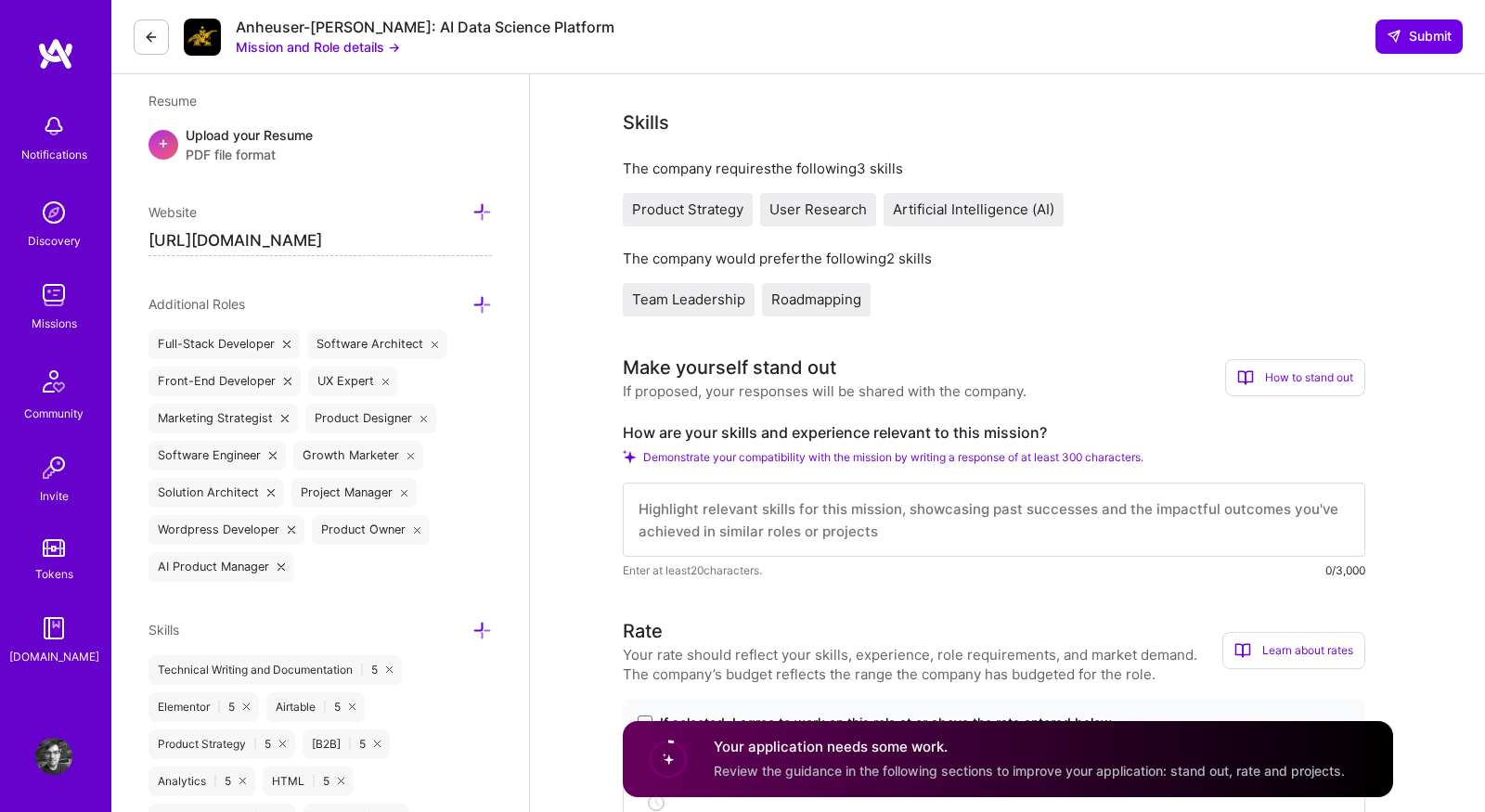
scroll to position [0, 0]
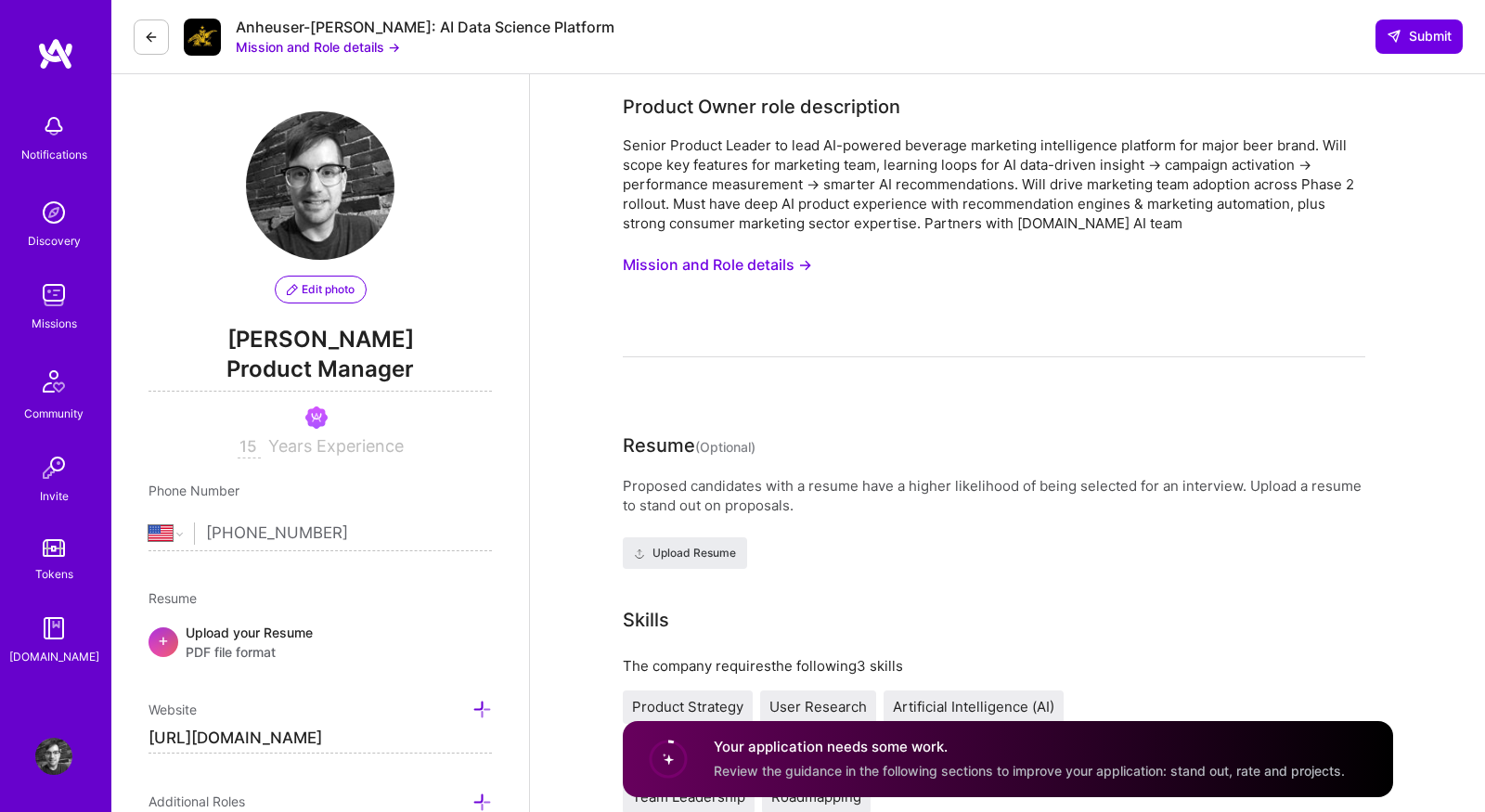
click at [729, 352] on div "Senior Product Leader to lead AI-powered beverage marketing intelligence platfo…" at bounding box center [993, 247] width 742 height 222
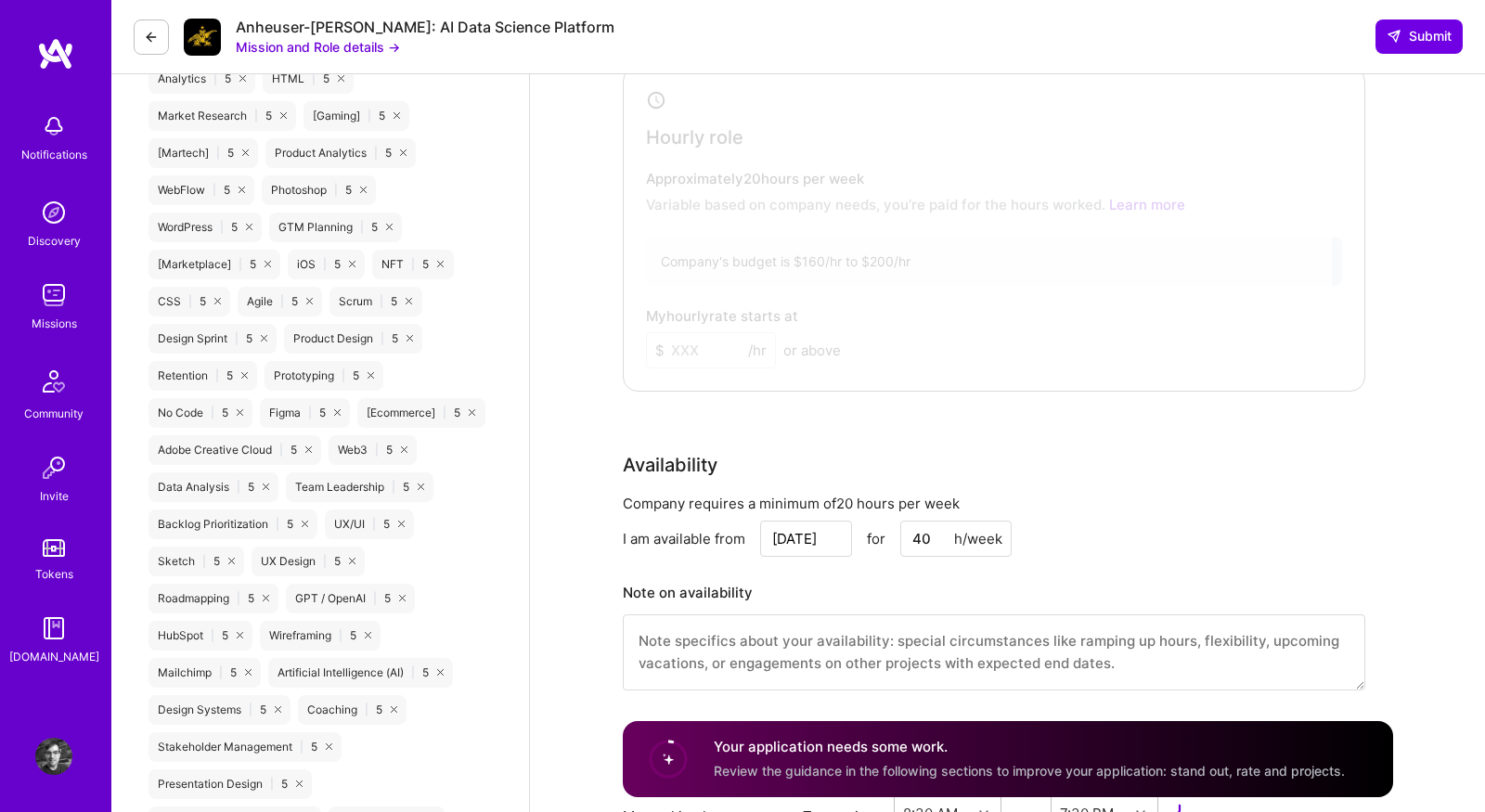
scroll to position [722, 0]
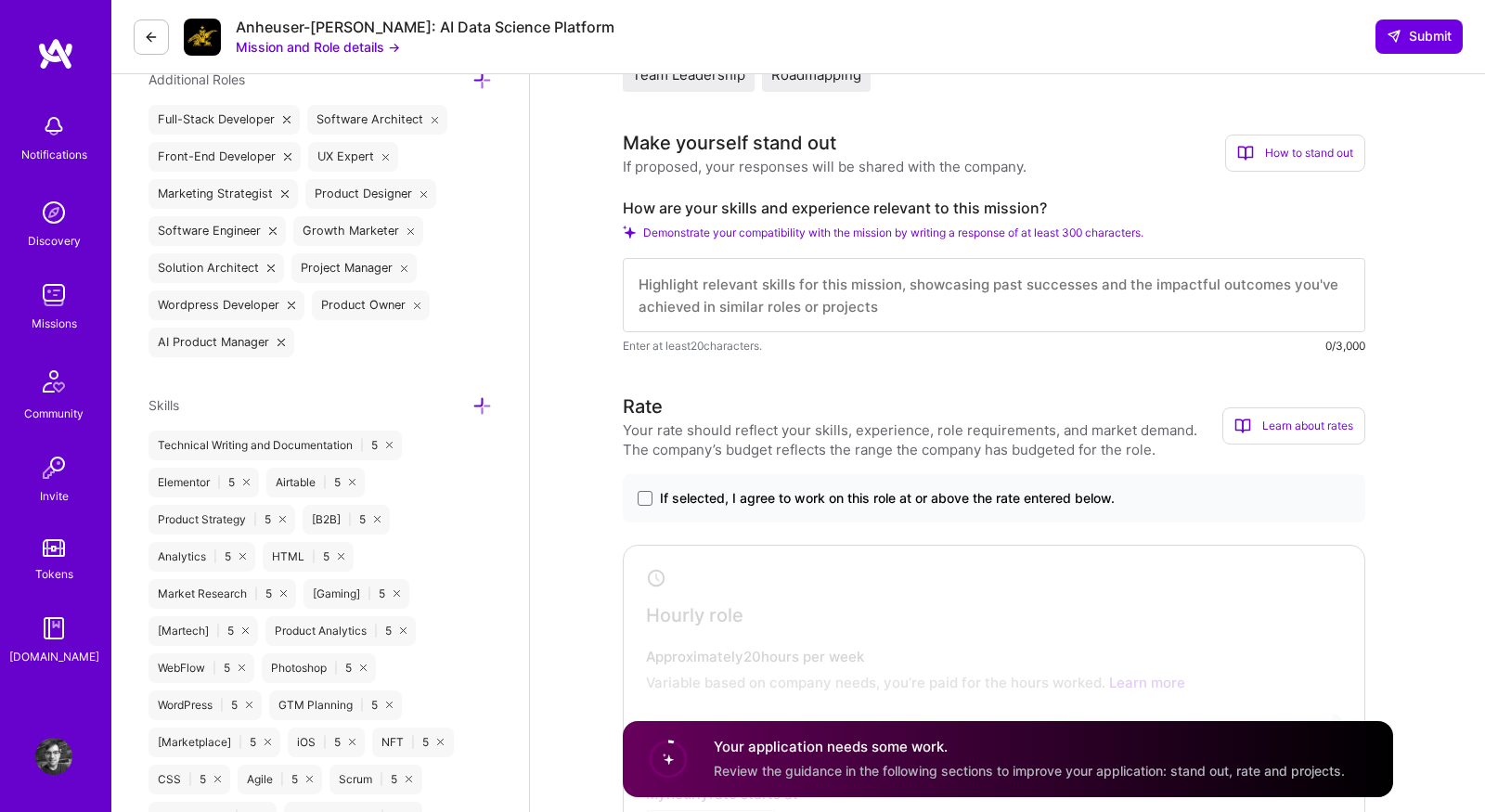
click at [770, 291] on textarea at bounding box center [993, 294] width 742 height 74
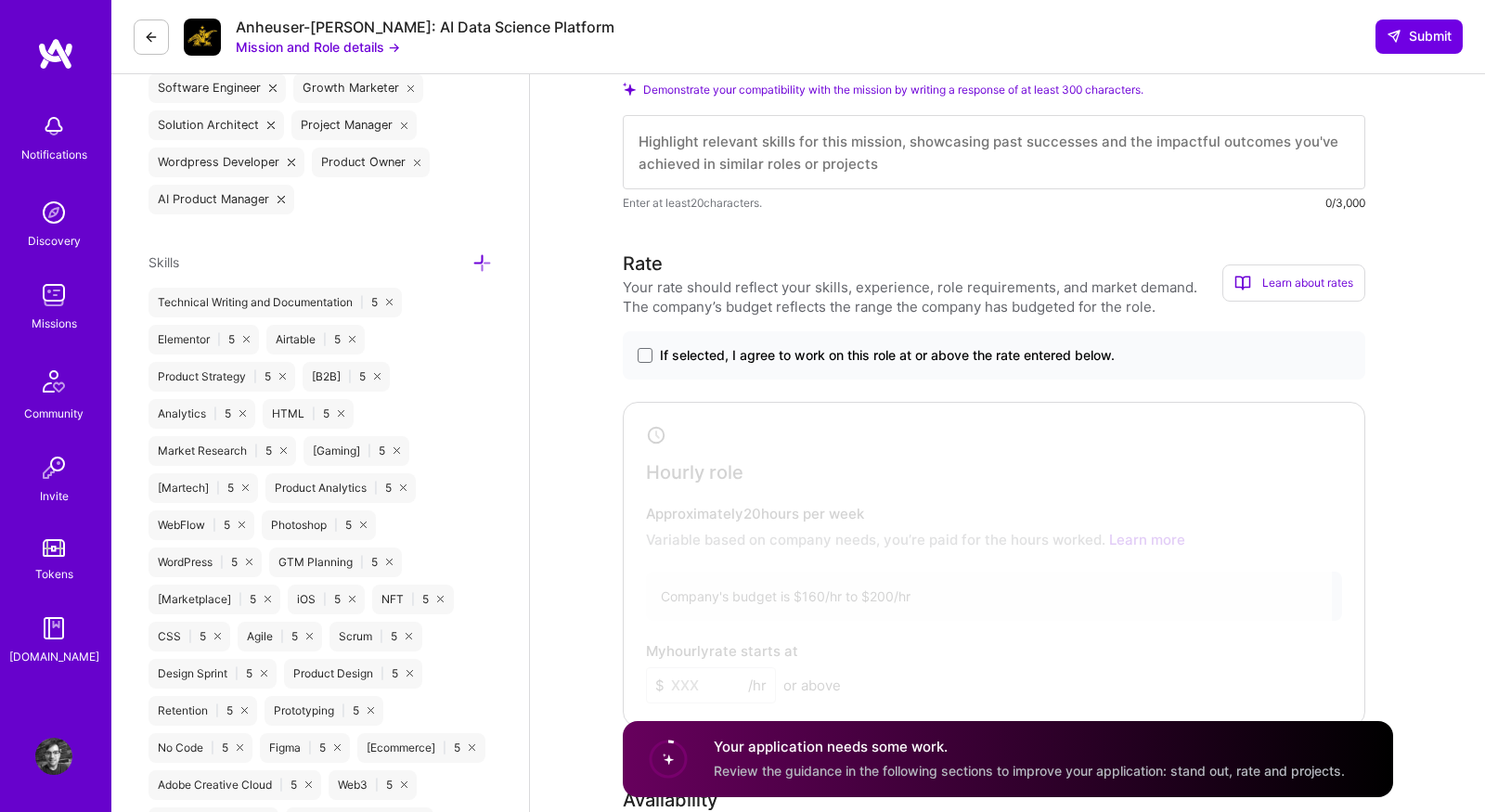
click at [71, 312] on img at bounding box center [54, 295] width 37 height 37
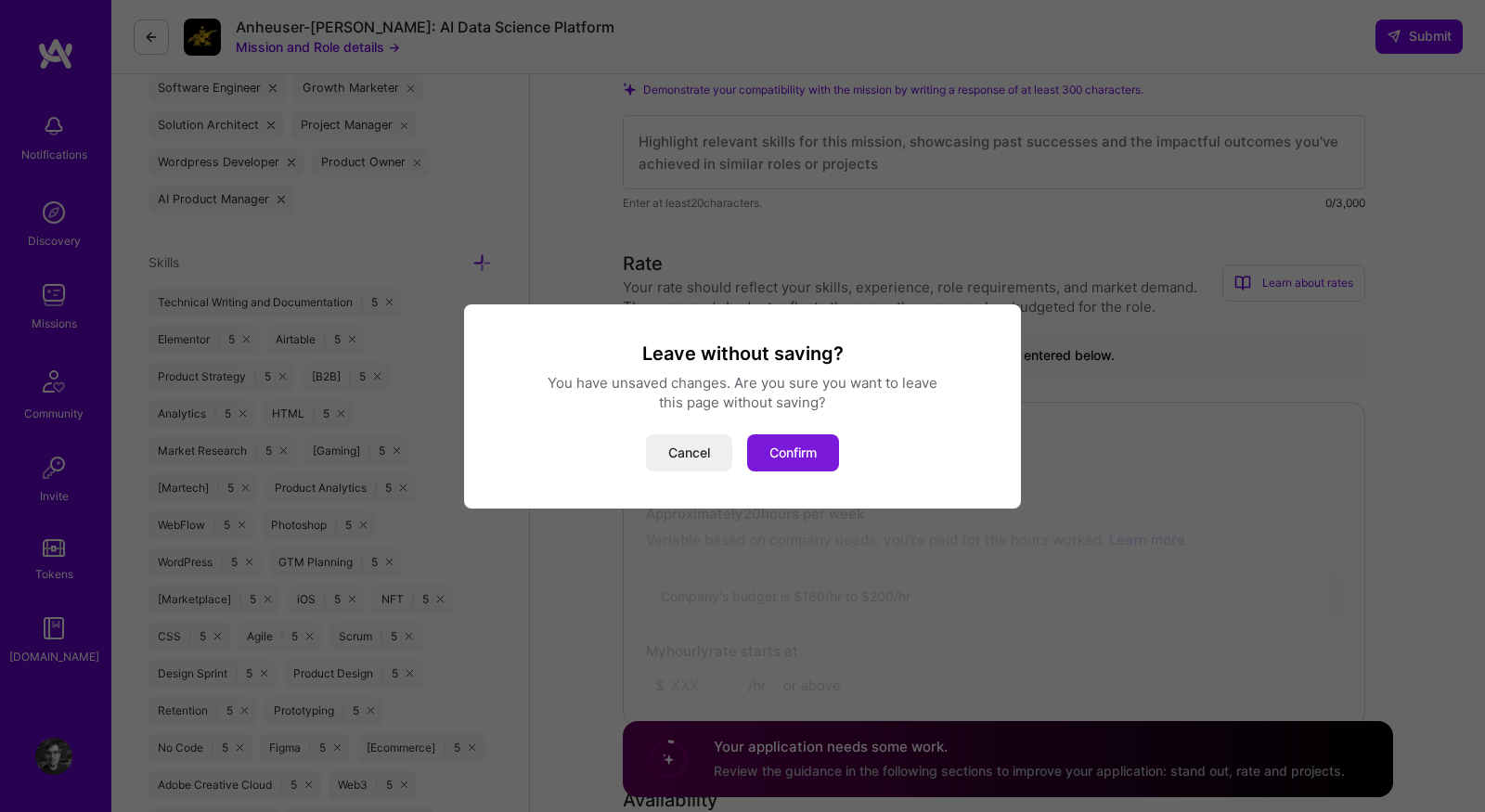
click at [820, 446] on button "Confirm" at bounding box center [793, 453] width 91 height 37
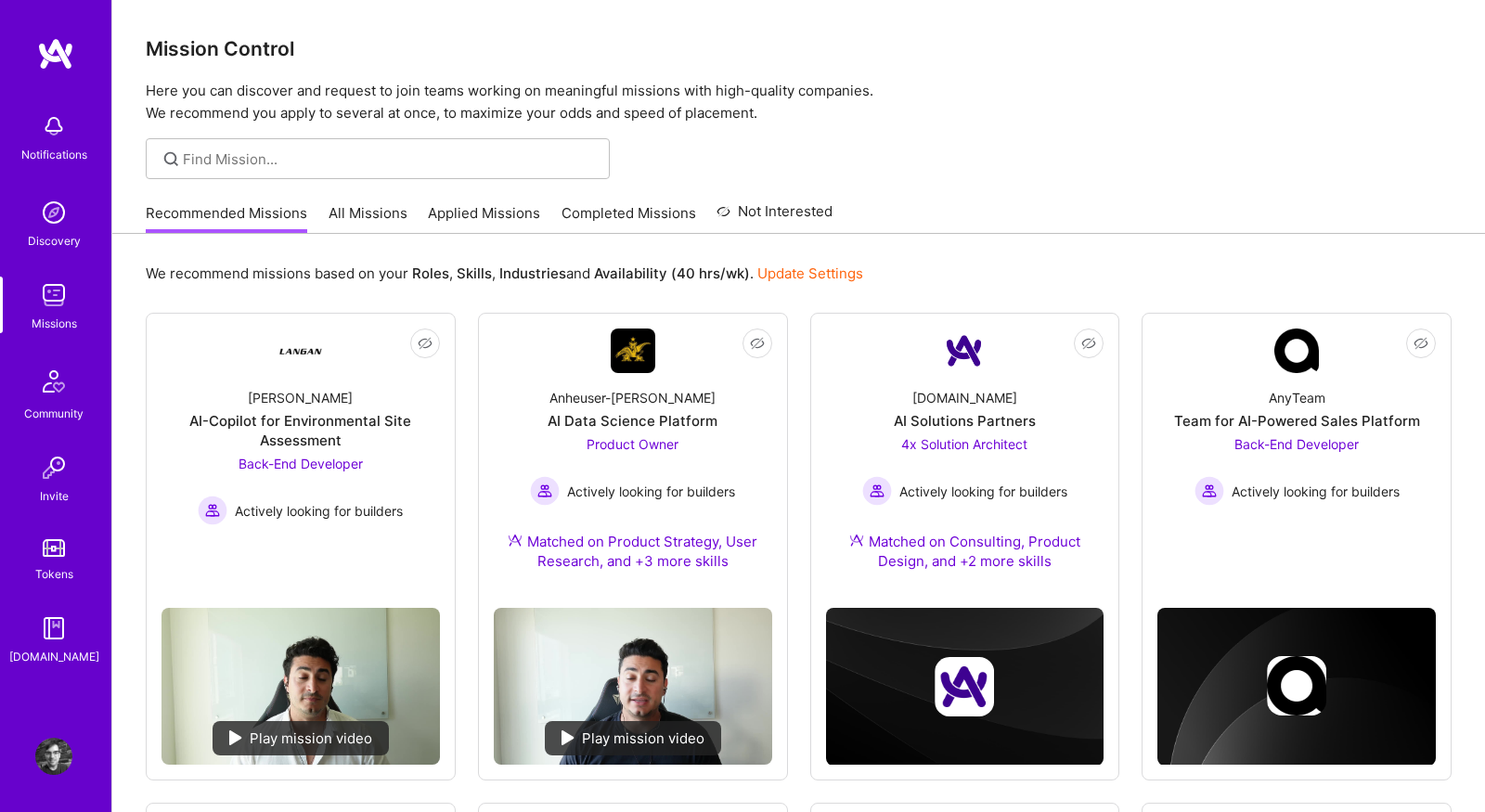
click at [366, 213] on link "All Missions" at bounding box center [368, 218] width 79 height 30
